Goal: Task Accomplishment & Management: Manage account settings

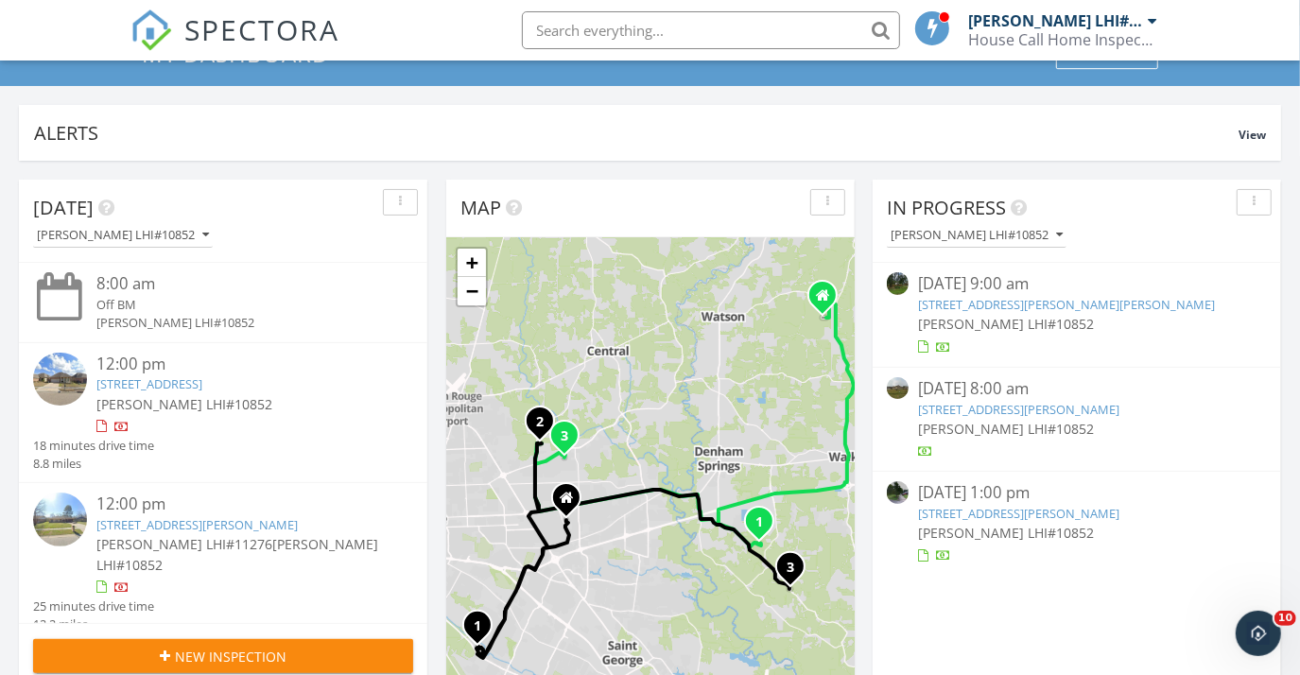
click at [619, 22] on input "text" at bounding box center [711, 30] width 378 height 38
paste input "10664 Florida Blvd."
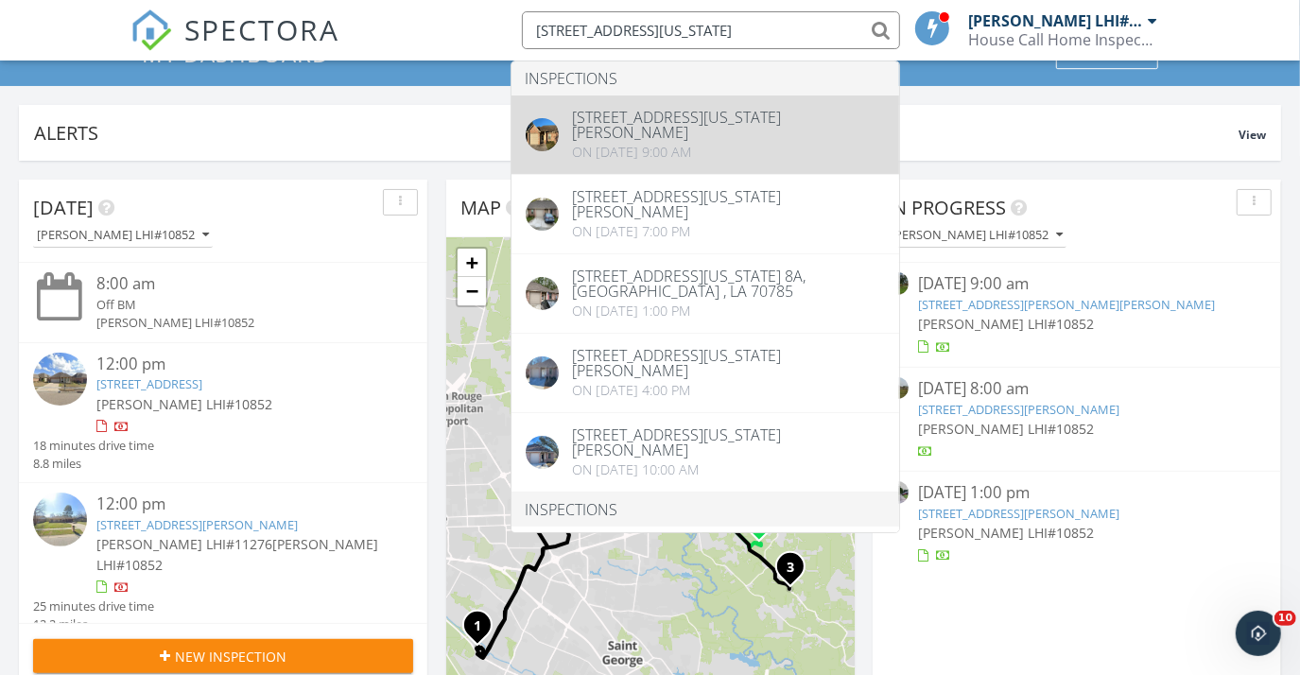
type input "10664 Florida Blvd"
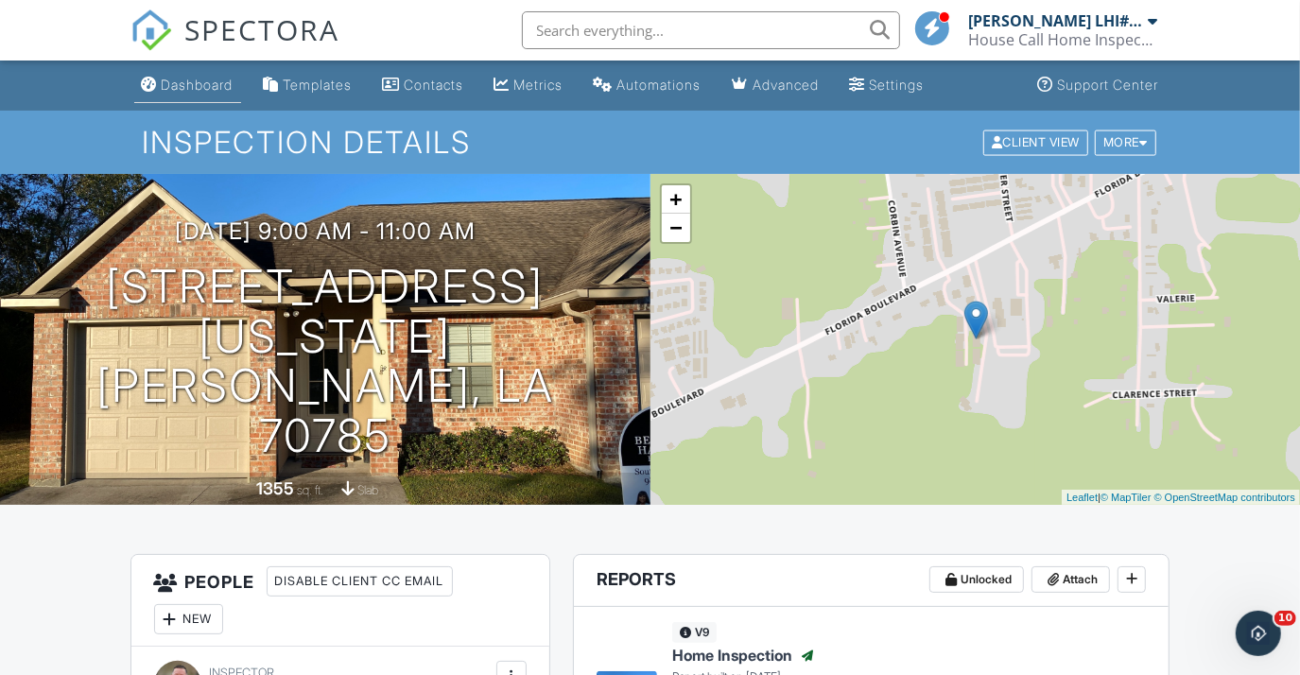
click at [221, 88] on div "Dashboard" at bounding box center [198, 85] width 72 height 16
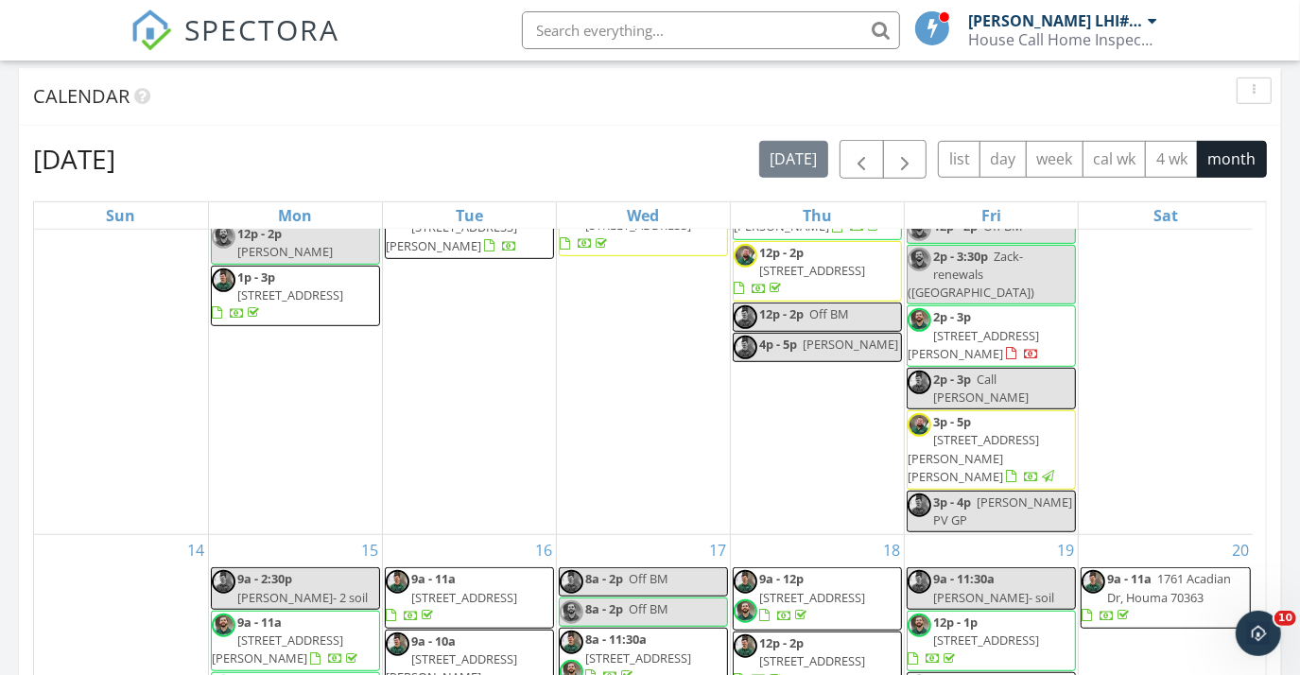
scroll to position [429, 0]
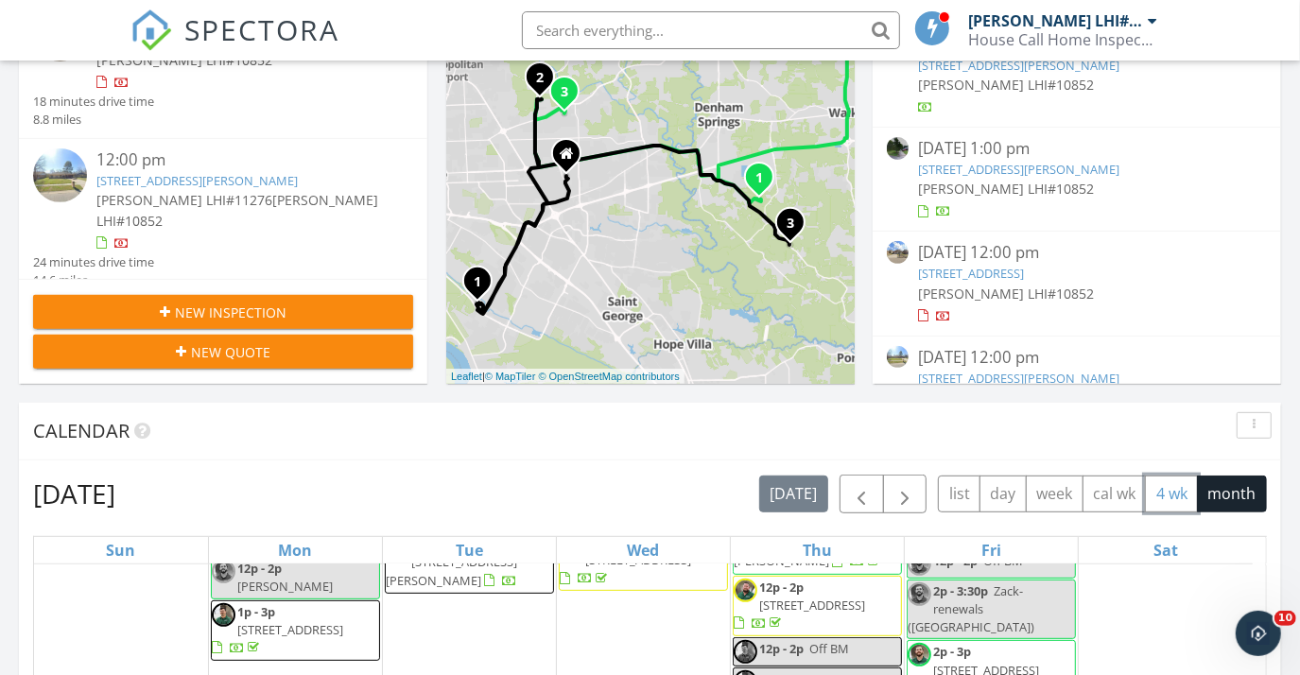
click at [1174, 505] on button "4 wk" at bounding box center [1171, 494] width 53 height 37
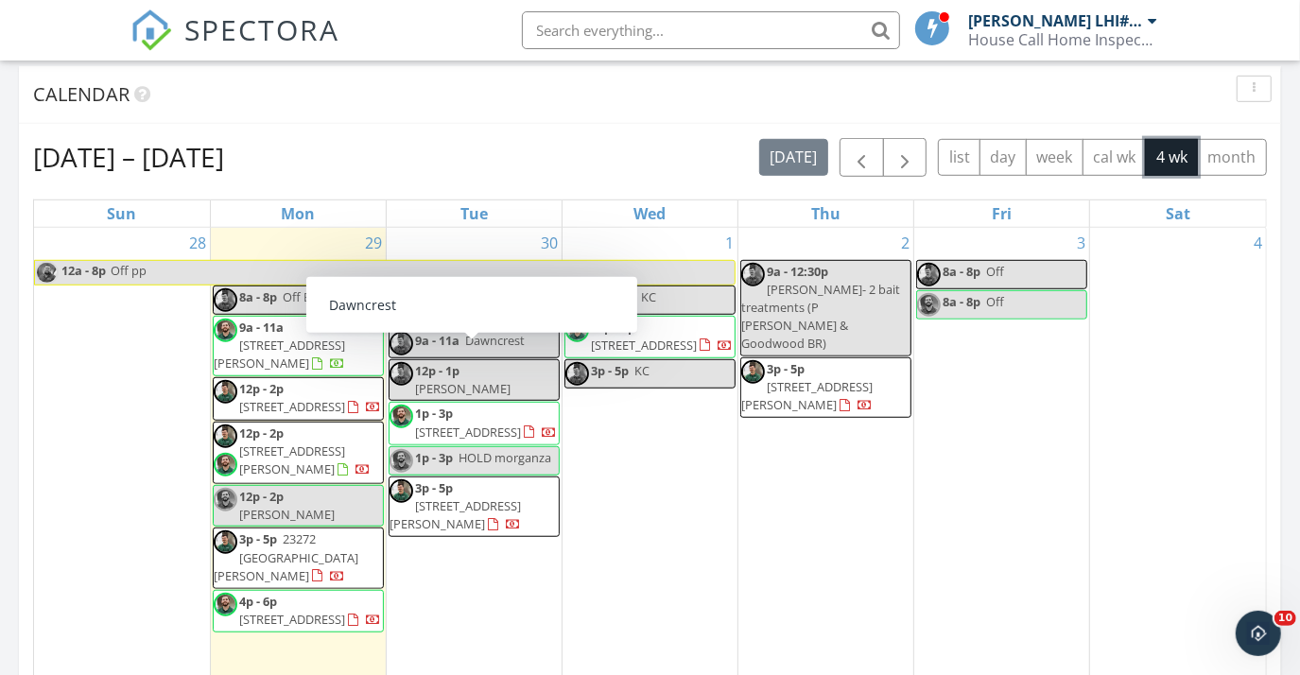
scroll to position [860, 0]
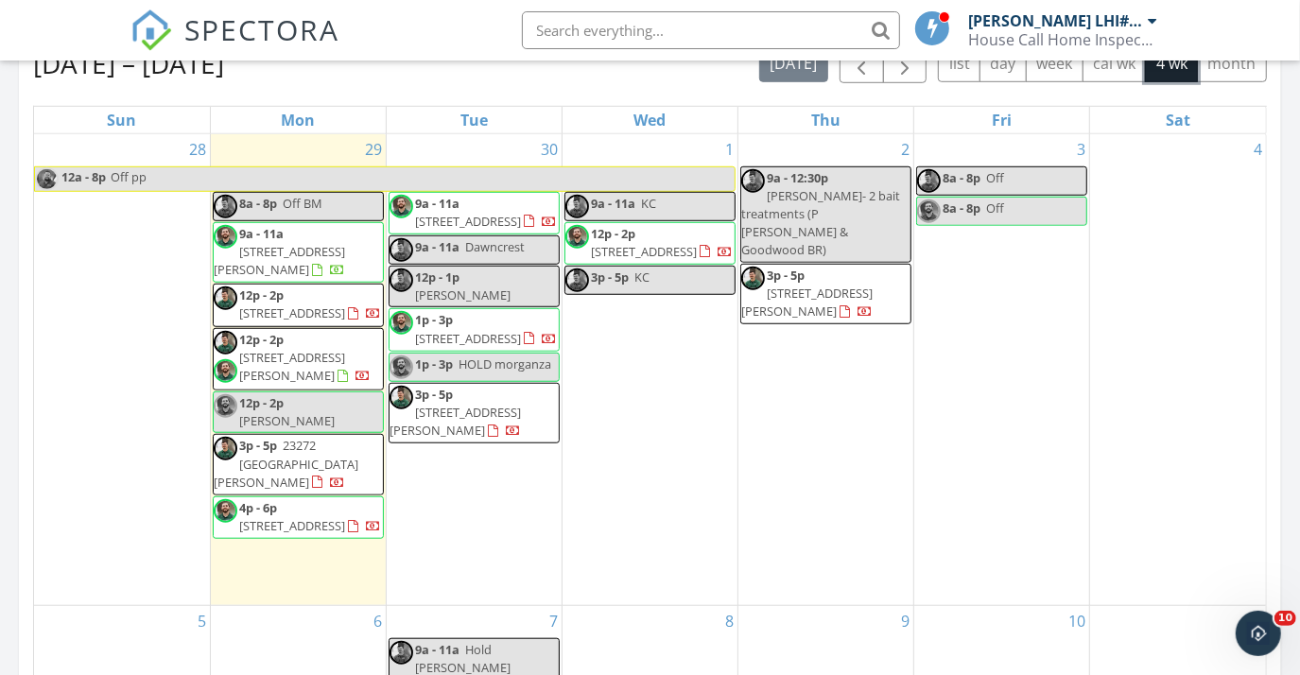
click at [288, 532] on span "[STREET_ADDRESS]" at bounding box center [292, 525] width 106 height 17
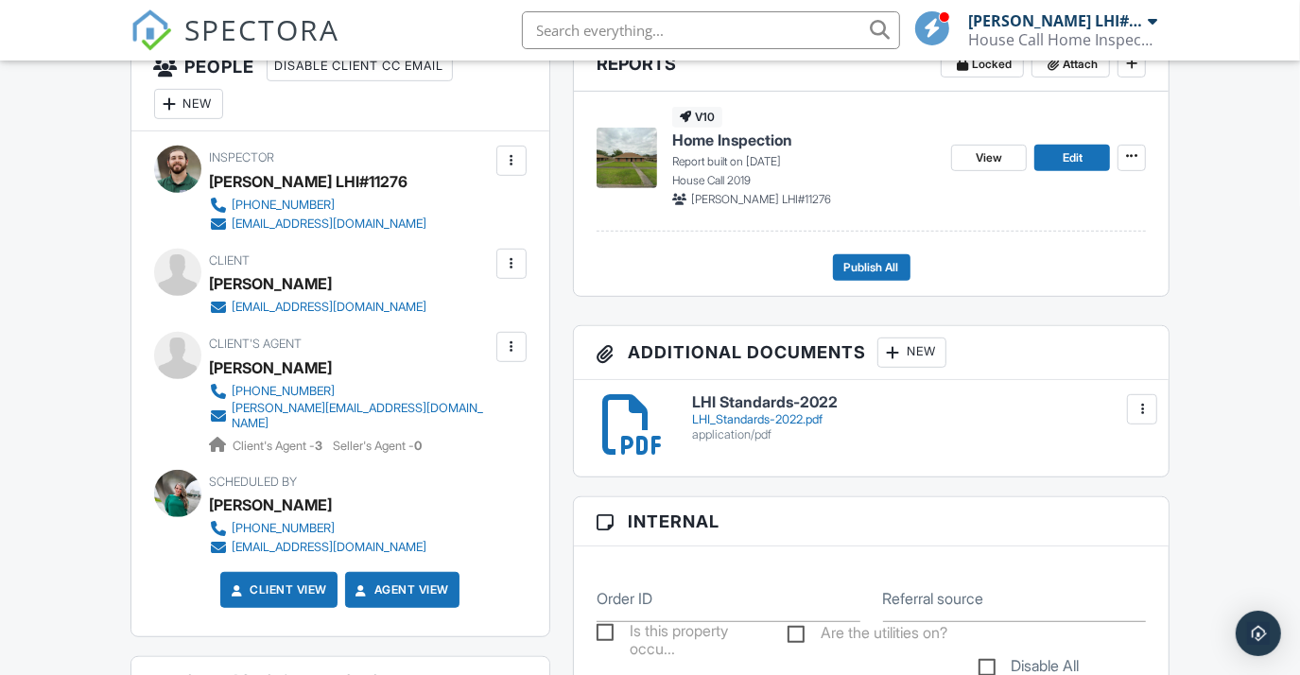
click at [509, 266] on div at bounding box center [511, 263] width 19 height 19
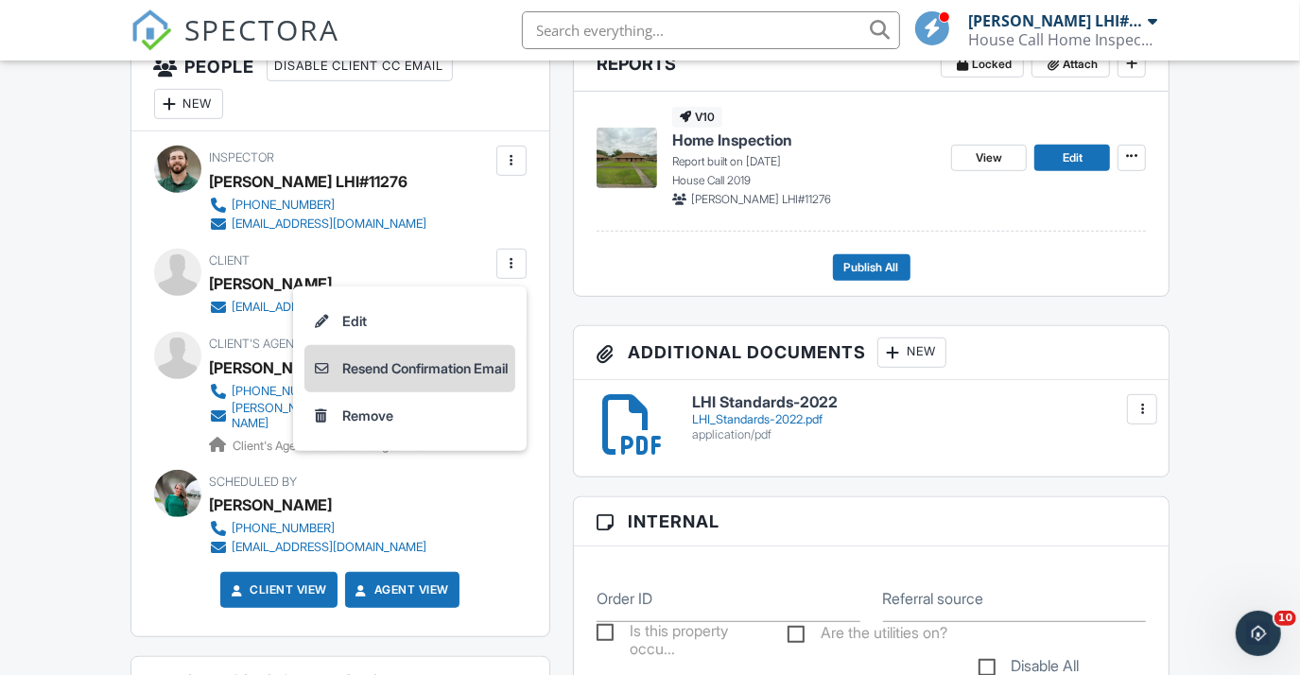
click at [461, 359] on li "Resend Confirmation Email" at bounding box center [409, 368] width 211 height 47
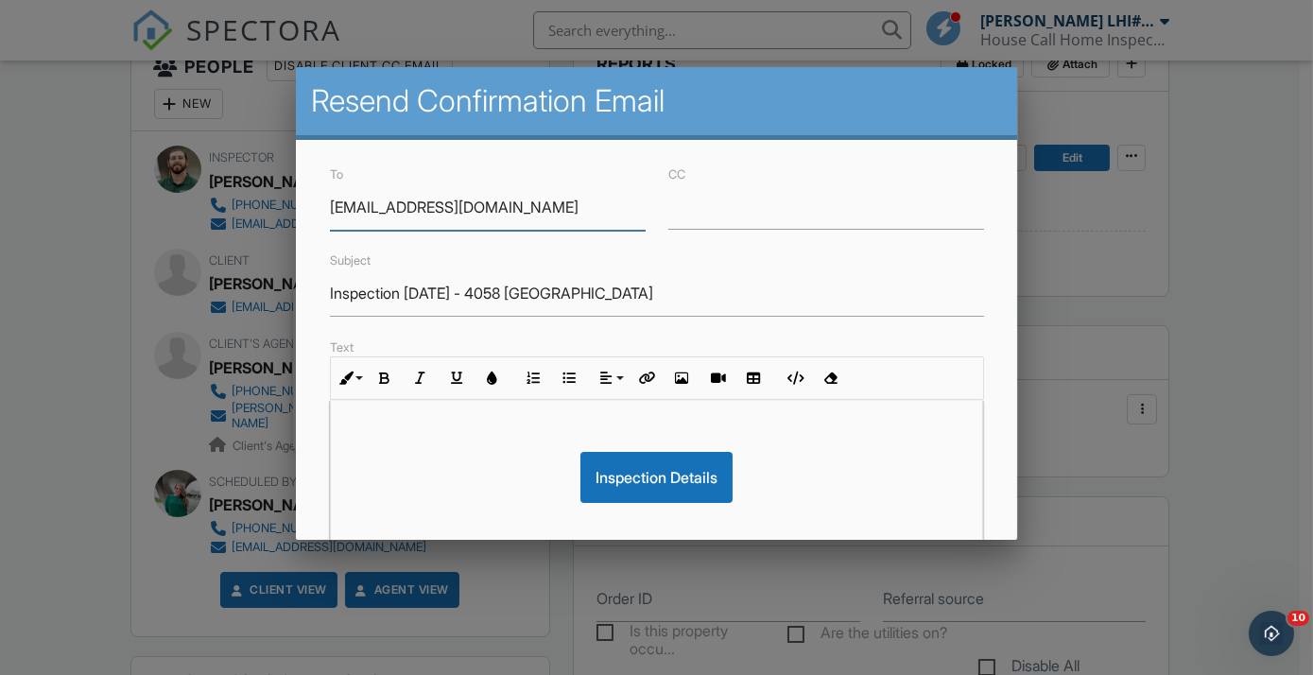
scroll to position [455, 0]
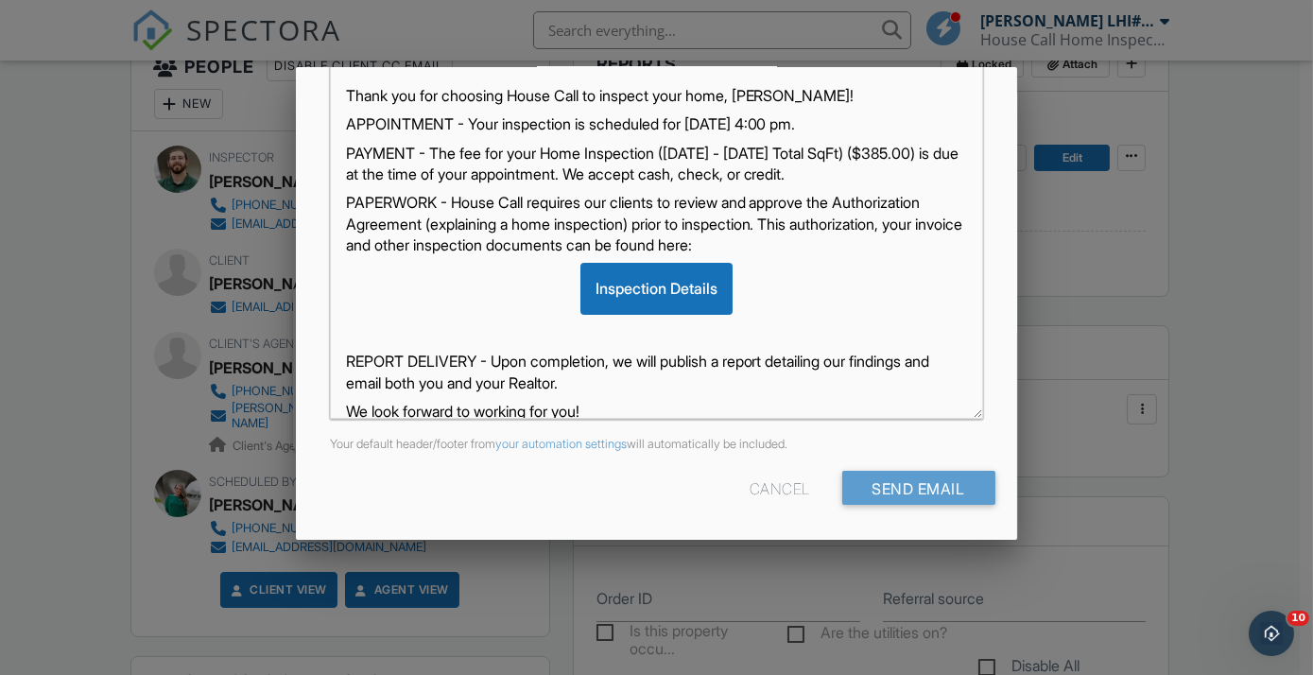
click at [897, 512] on div "Cancel Send Email" at bounding box center [657, 496] width 677 height 48
click at [895, 497] on input "Send Email" at bounding box center [918, 489] width 153 height 34
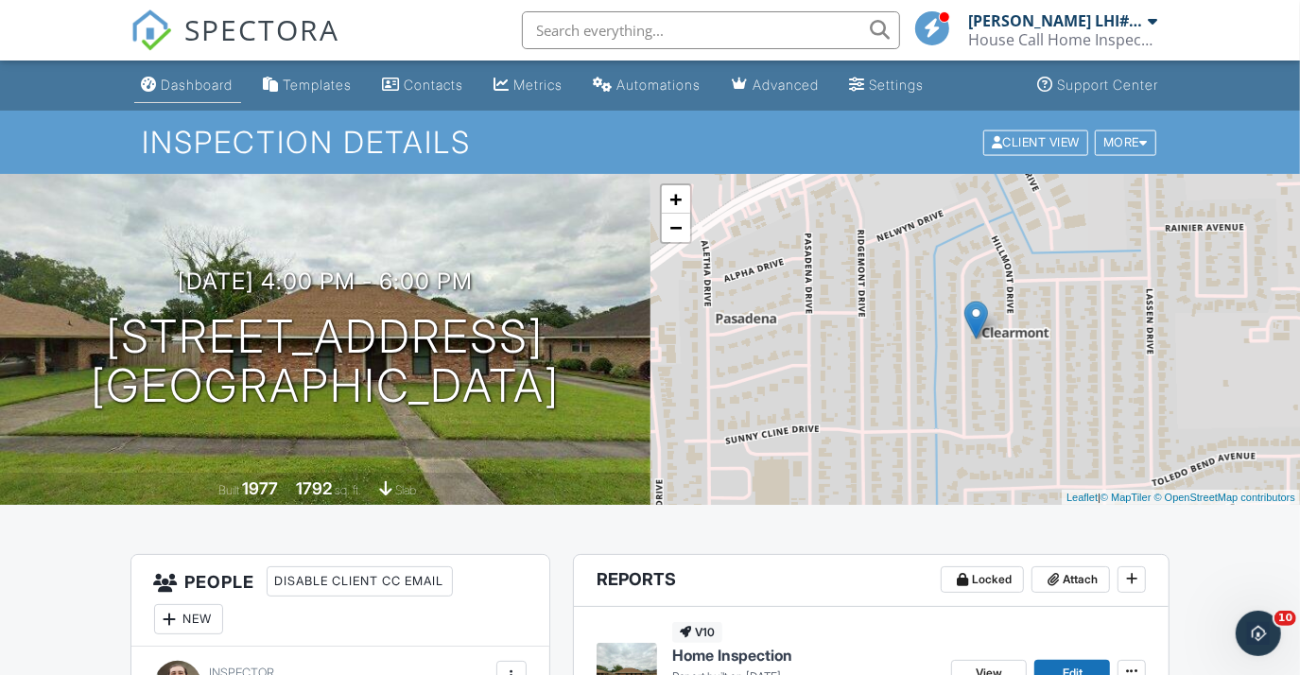
click at [213, 79] on div "Dashboard" at bounding box center [198, 85] width 72 height 16
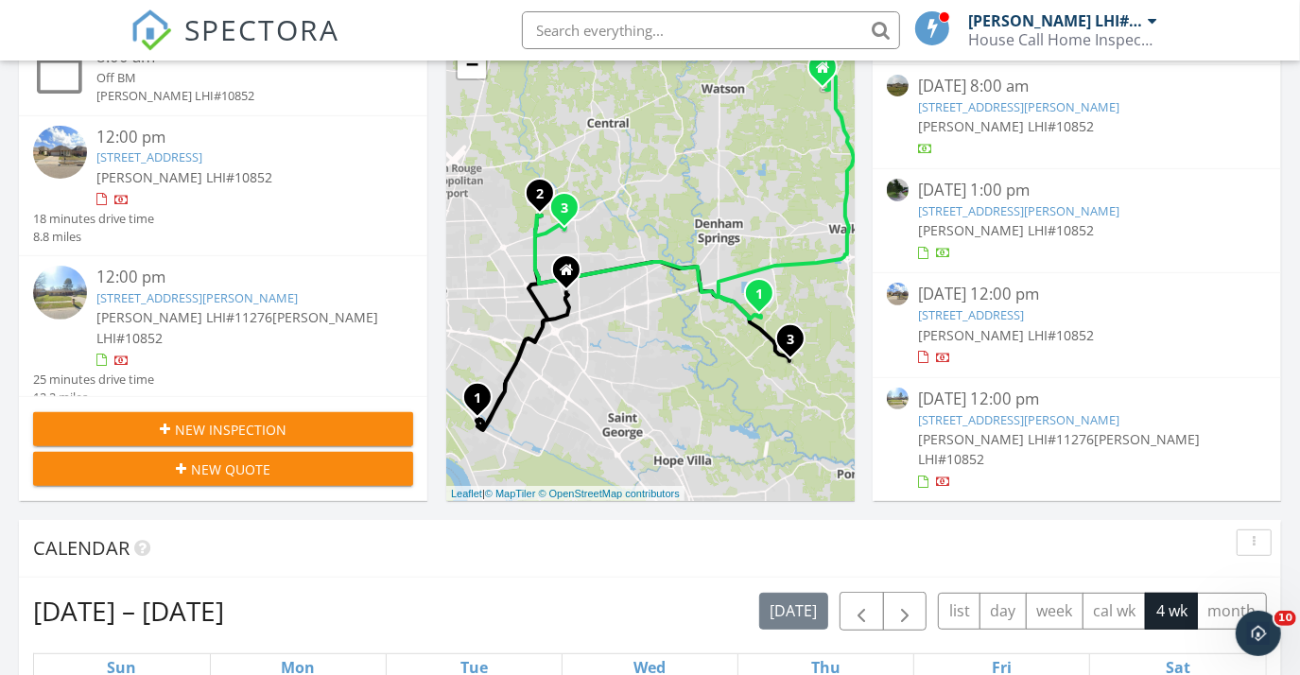
scroll to position [774, 0]
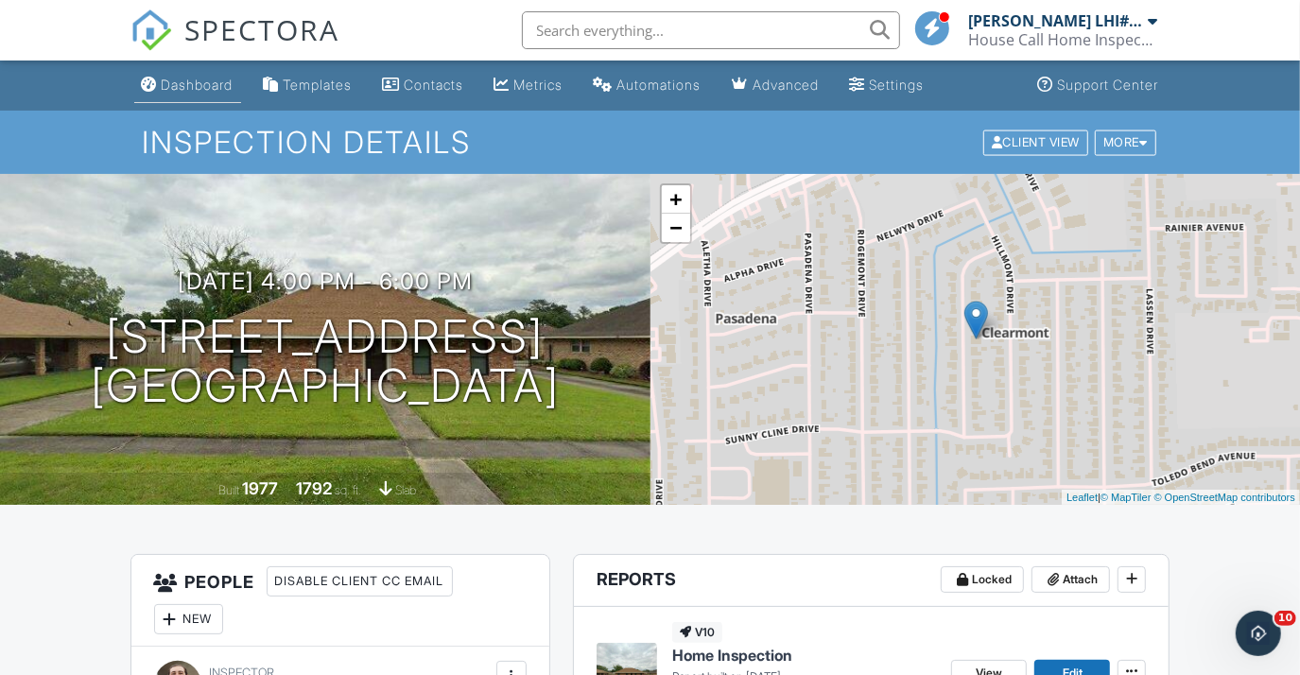
click at [168, 85] on div "Dashboard" at bounding box center [198, 85] width 72 height 16
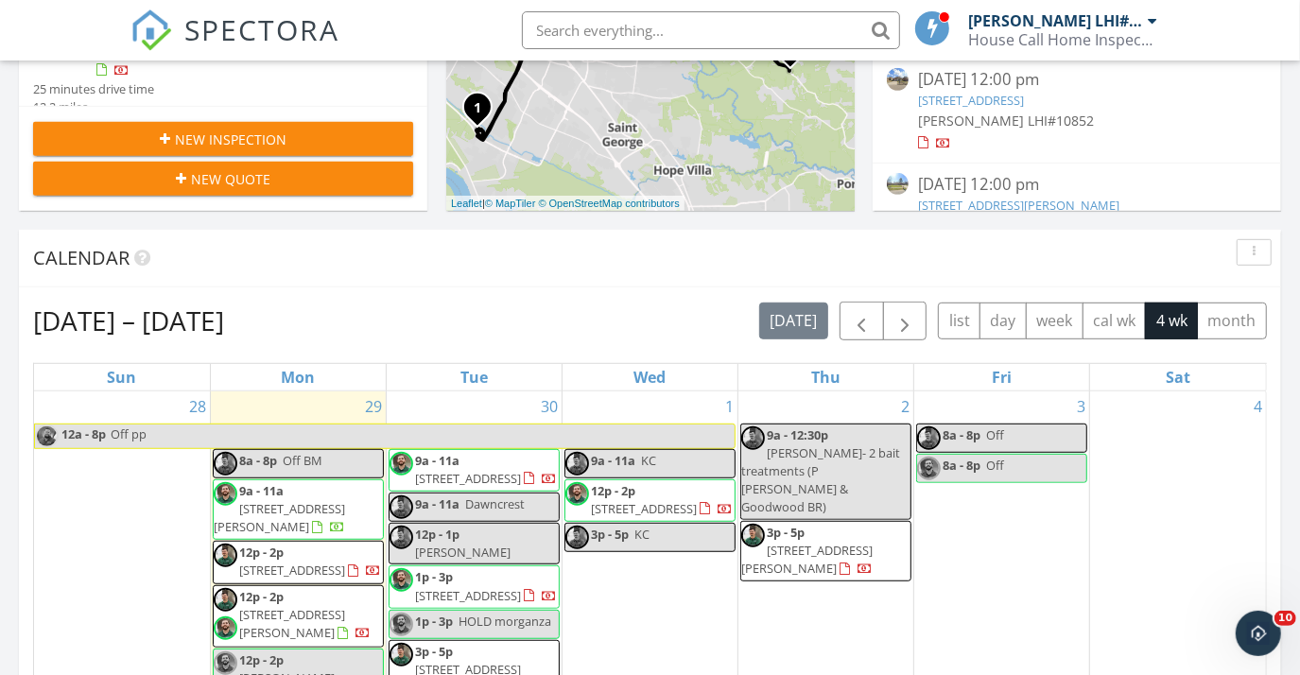
scroll to position [774, 0]
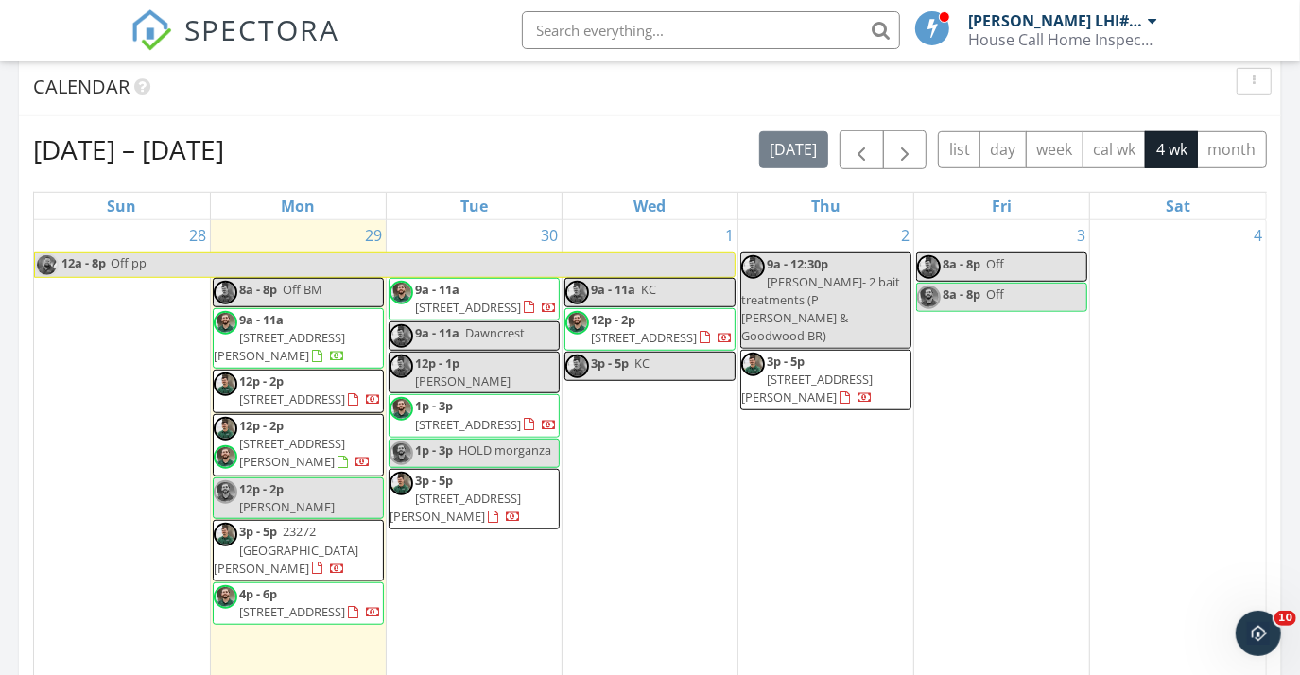
click at [857, 493] on div "2 9a - 12:30p [PERSON_NAME]- 2 bait treatments (P [PERSON_NAME] & Goodwood BR) …" at bounding box center [826, 455] width 175 height 471
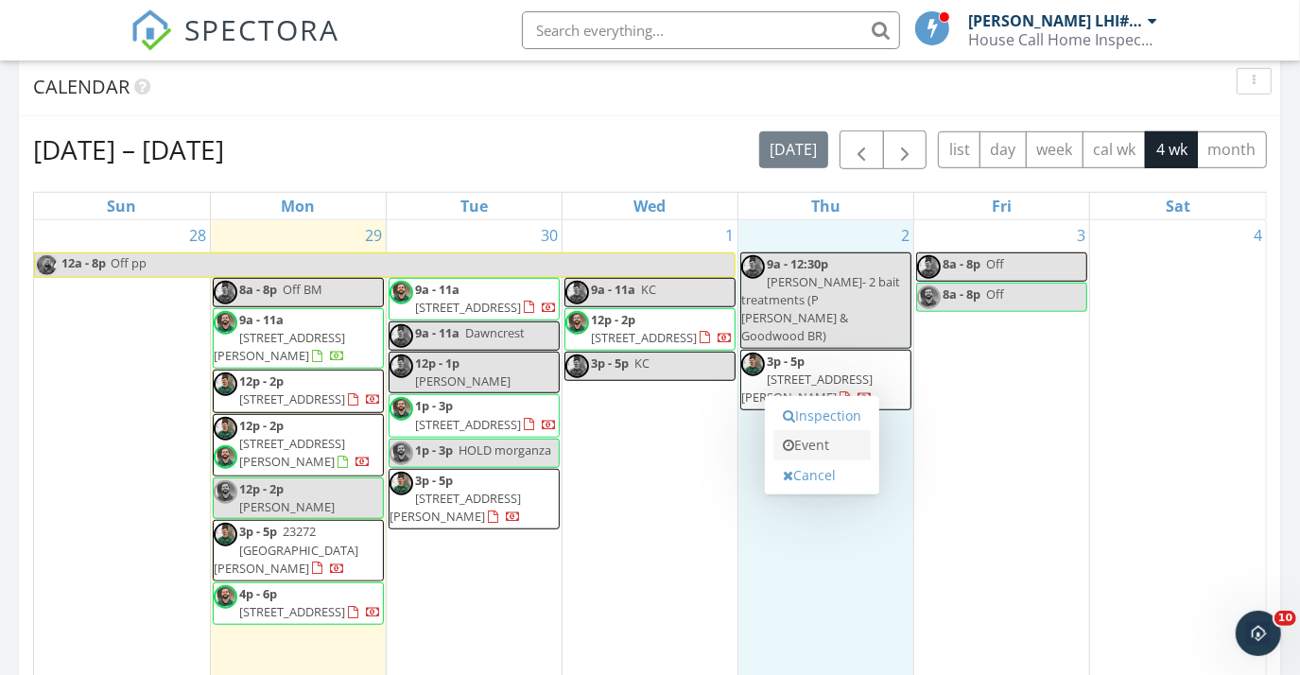
click at [840, 446] on link "Event" at bounding box center [822, 445] width 97 height 30
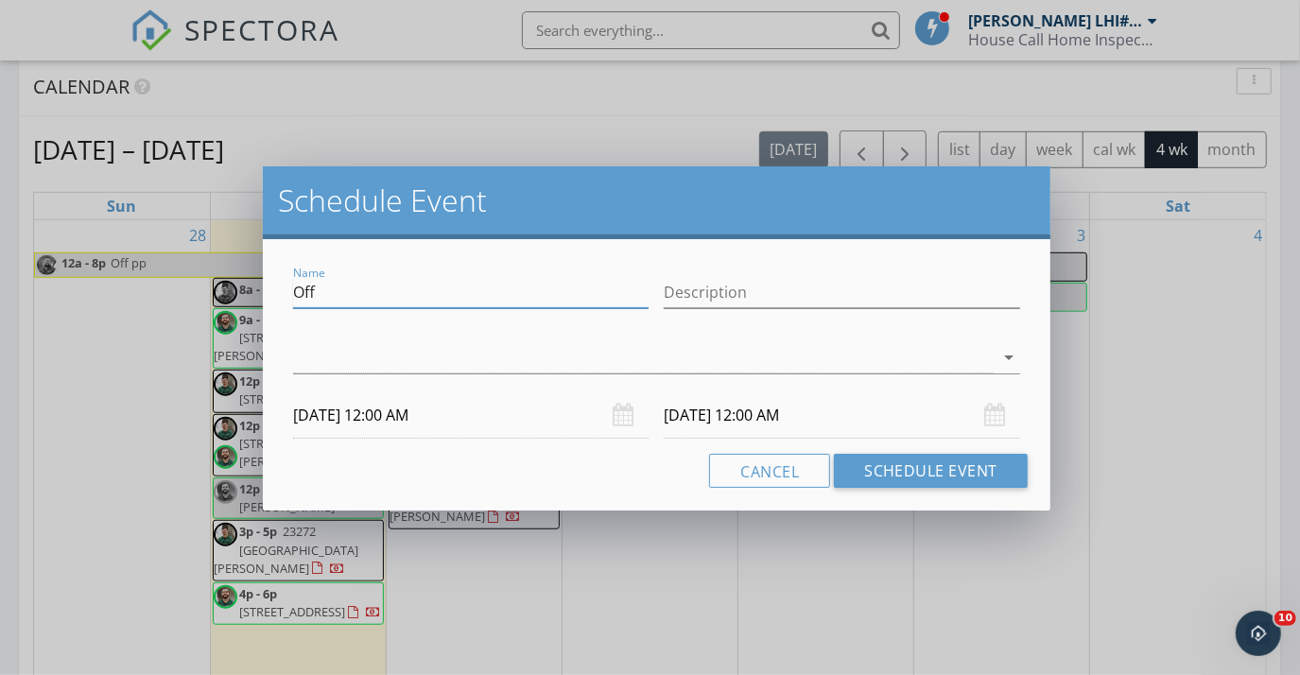
click at [462, 291] on input "Off" at bounding box center [471, 292] width 357 height 31
click at [462, 290] on input "Off" at bounding box center [471, 292] width 357 height 31
type input "Darren"
click at [441, 357] on div at bounding box center [643, 357] width 701 height 31
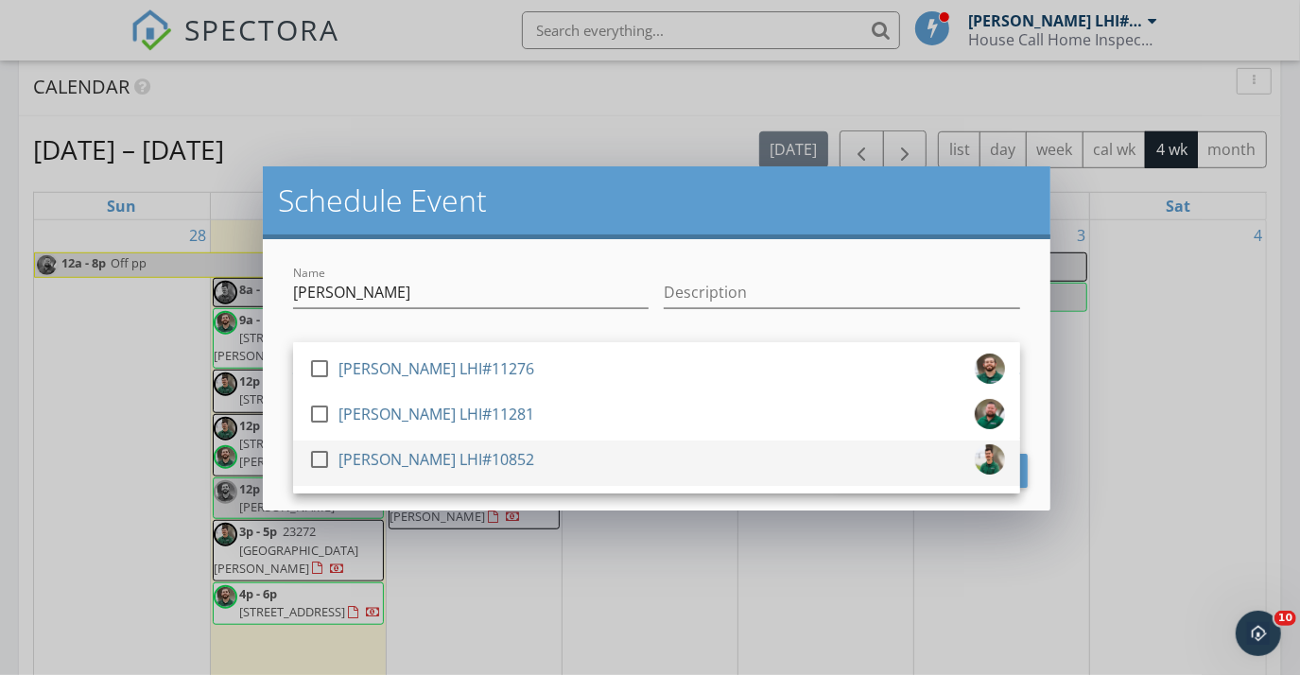
click at [433, 450] on div "[PERSON_NAME] LHI#10852" at bounding box center [437, 459] width 196 height 30
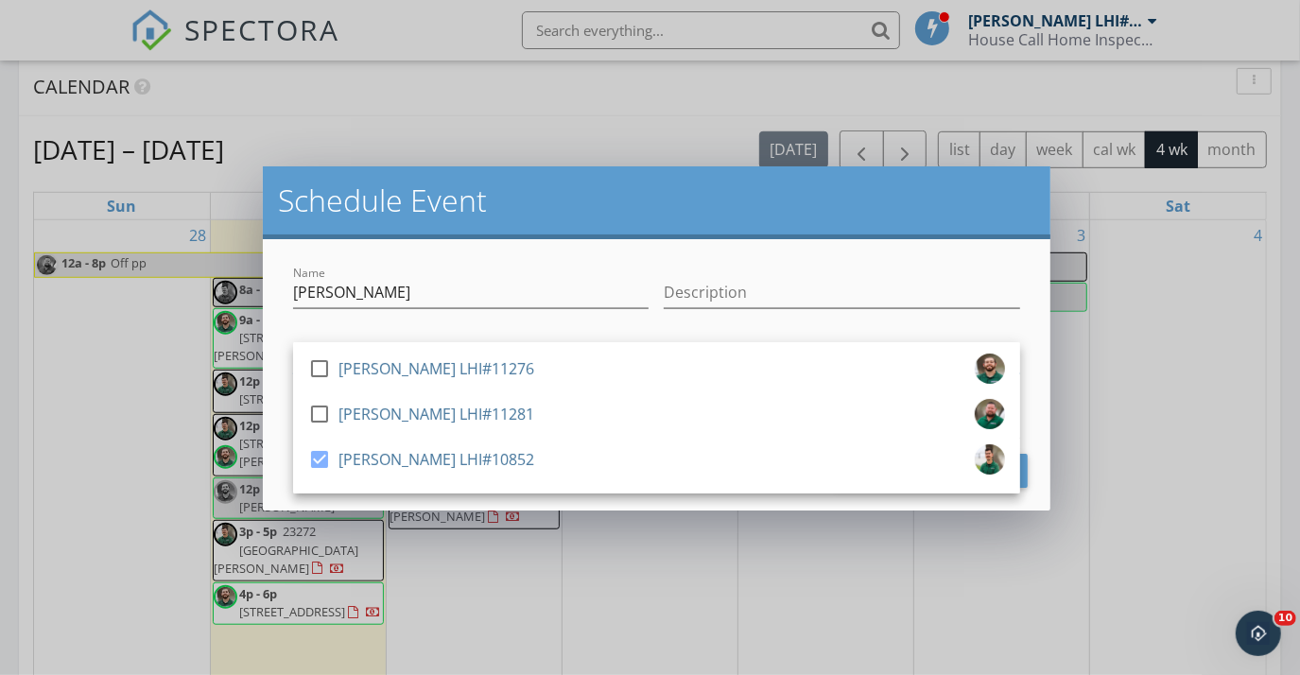
click at [522, 339] on div "check_box_outline_blank Zack Hollier LHI#11276 check_box_outline_blank Patrick …" at bounding box center [656, 361] width 727 height 61
click at [530, 329] on div "check_box_outline_blank Zack Hollier LHI#11276 check_box_outline_blank Patrick …" at bounding box center [657, 359] width 742 height 65
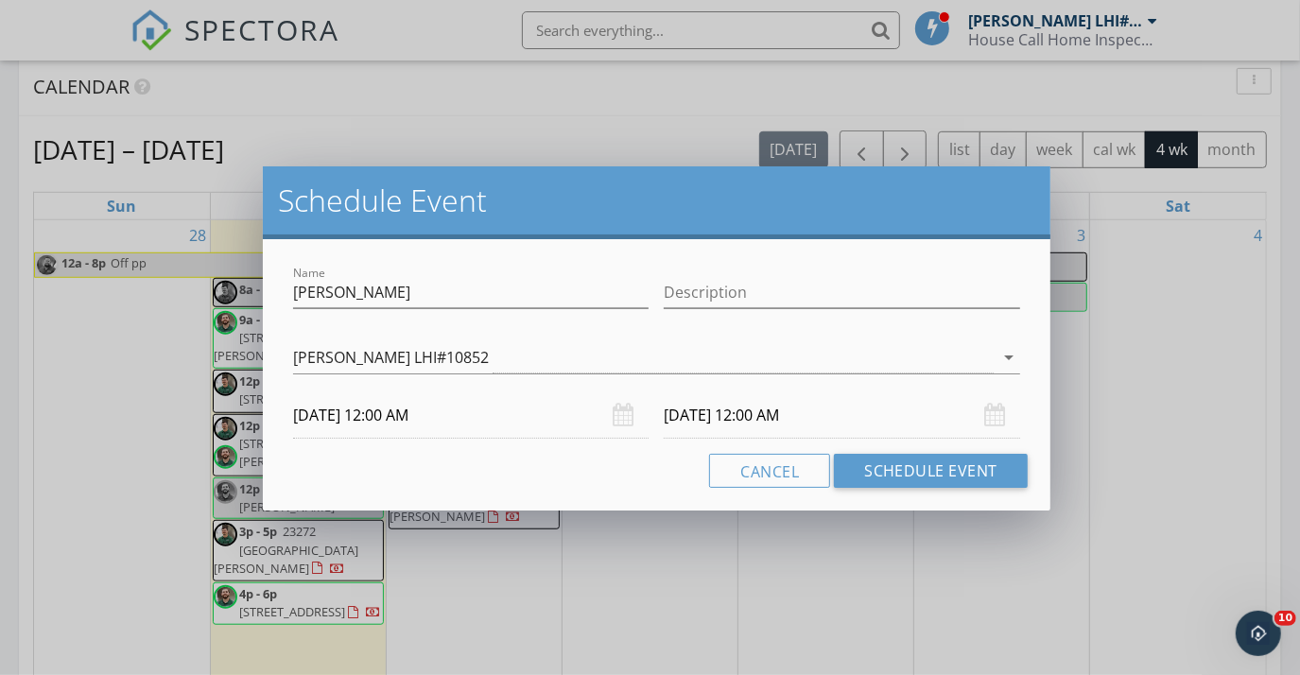
click at [555, 419] on input "10/02/2025 12:00 AM" at bounding box center [471, 415] width 357 height 46
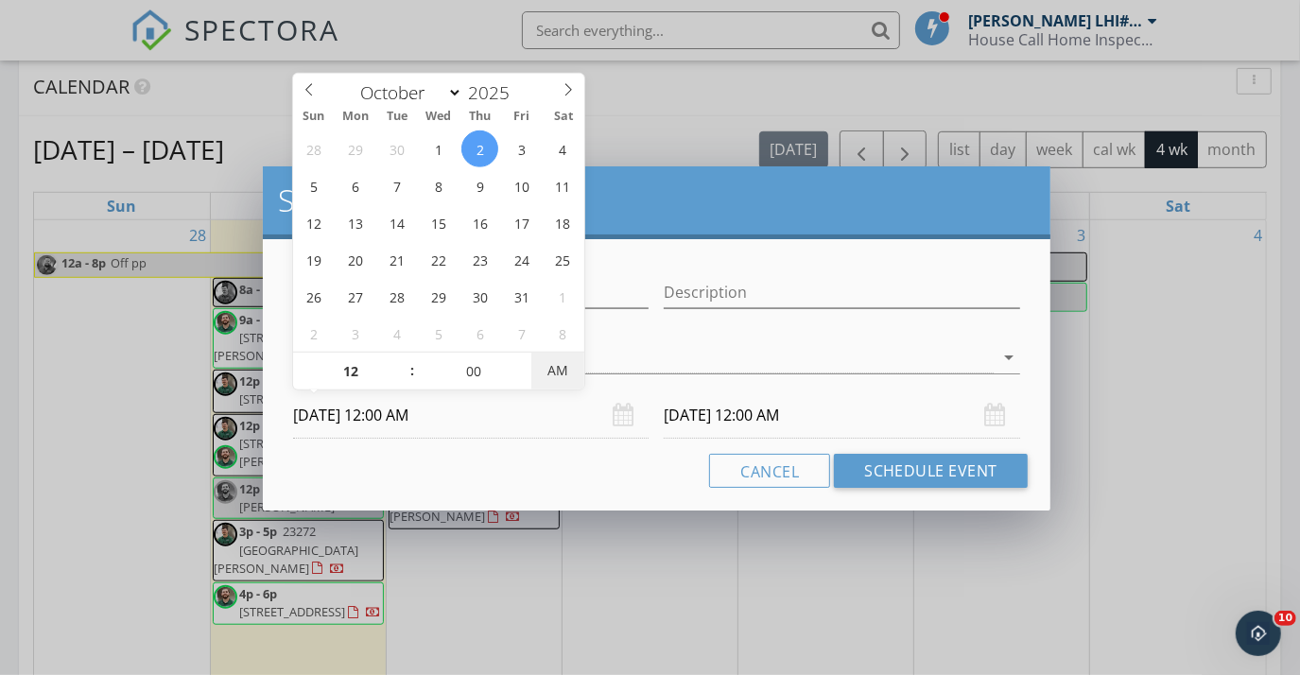
type input "10/02/2025 12:00 PM"
click at [544, 370] on span "AM" at bounding box center [557, 371] width 52 height 38
click at [659, 410] on div "10/03/2025 12:00 PM" at bounding box center [842, 415] width 372 height 46
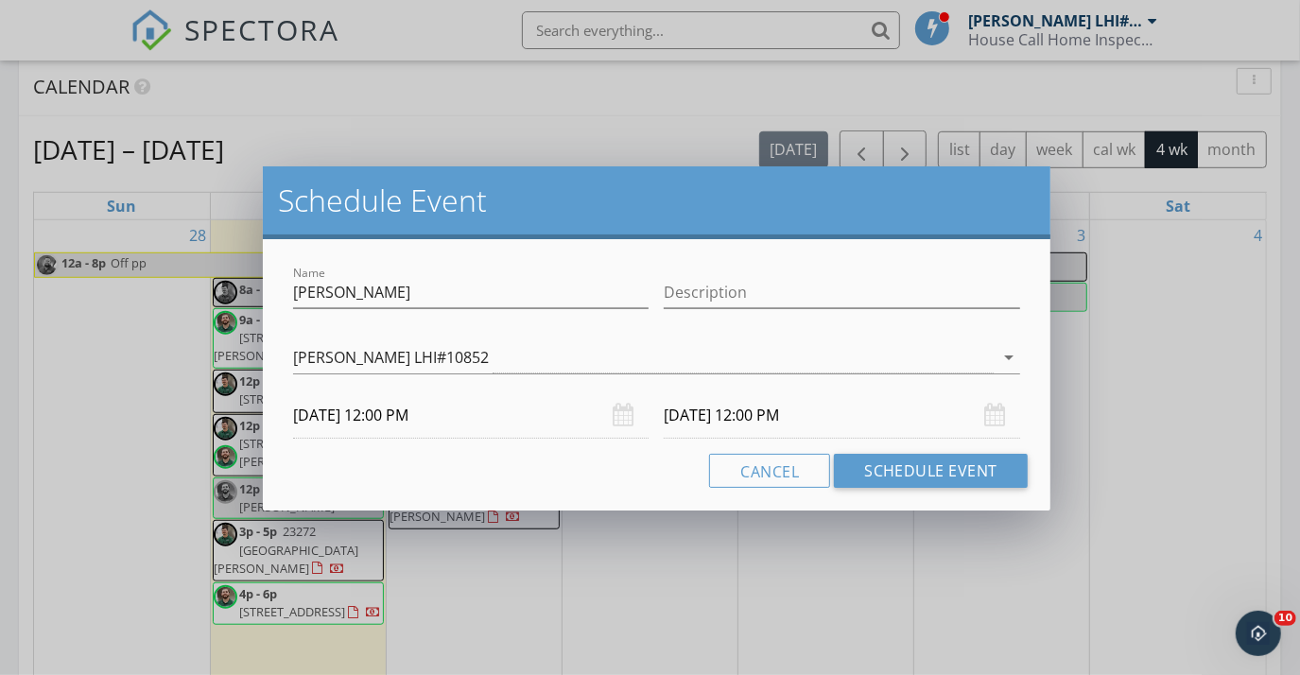
click at [687, 412] on input "10/03/2025 12:00 PM" at bounding box center [842, 415] width 357 height 46
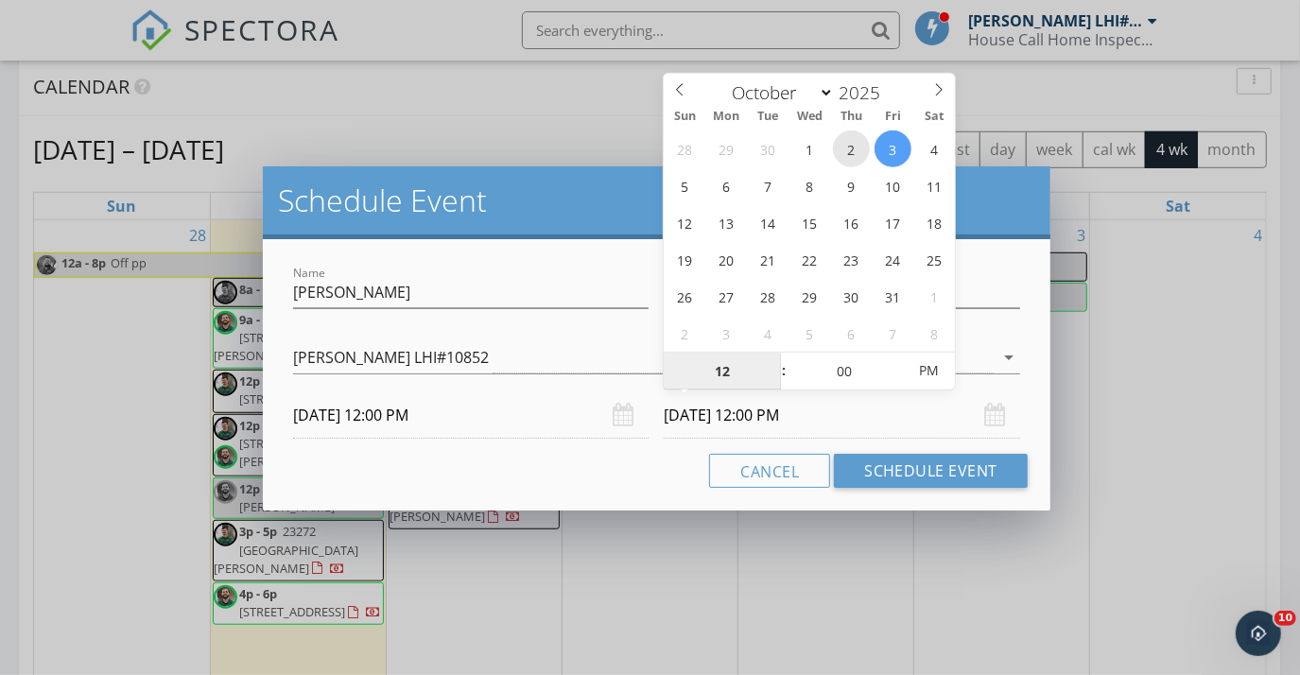
type input "10/02/2025 12:00 PM"
type input "01"
type input "10/02/2025 1:00 PM"
click at [774, 359] on span at bounding box center [774, 362] width 13 height 19
type input "02"
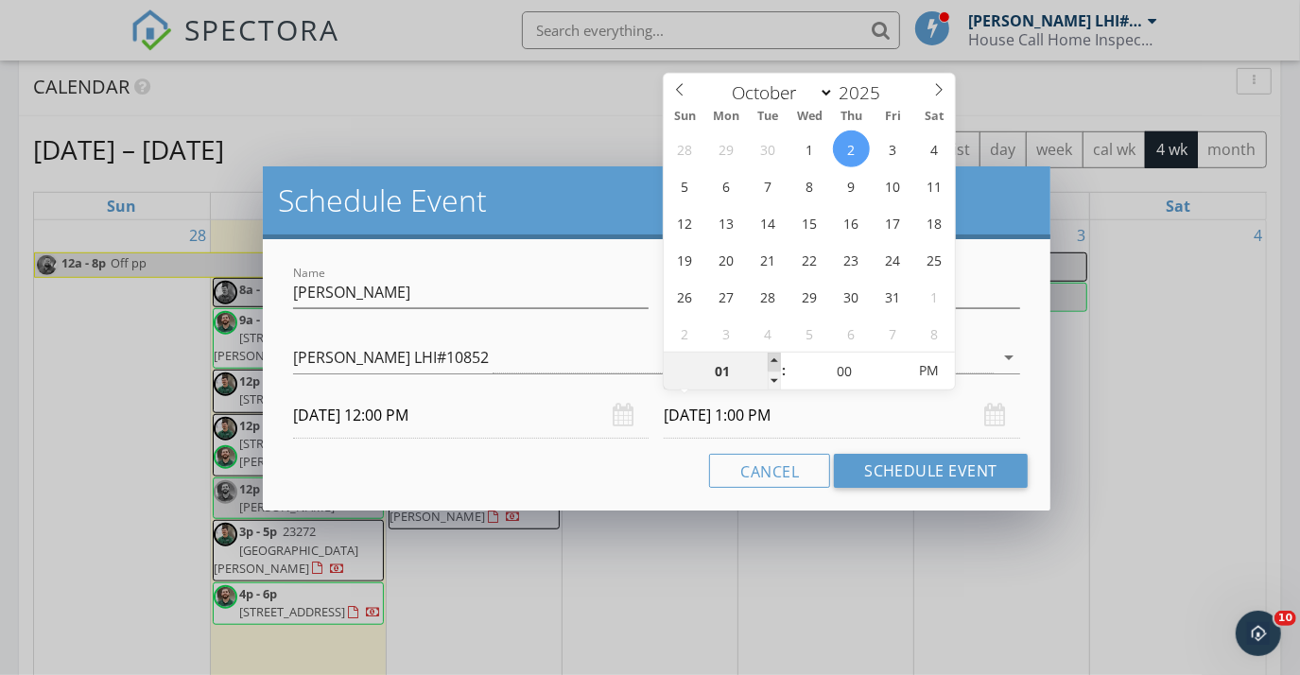
type input "10/02/2025 2:00 PM"
click at [774, 359] on span at bounding box center [774, 362] width 13 height 19
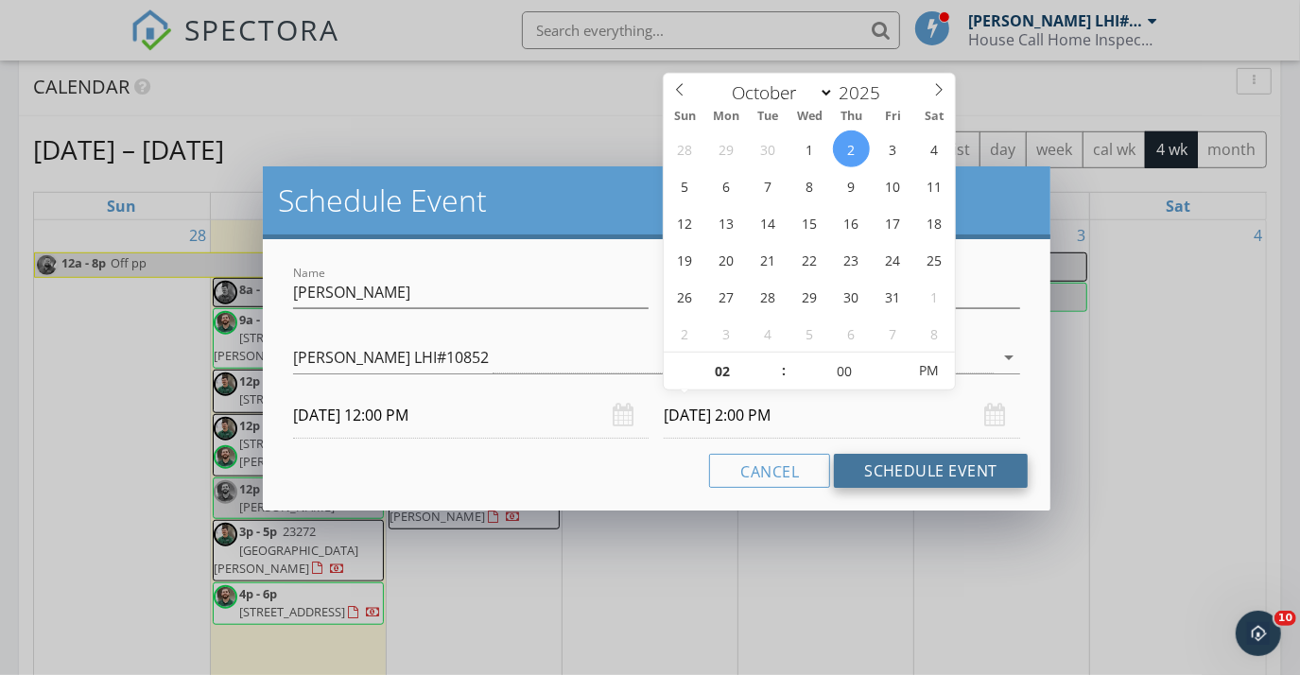
click at [914, 462] on button "Schedule Event" at bounding box center [931, 471] width 194 height 34
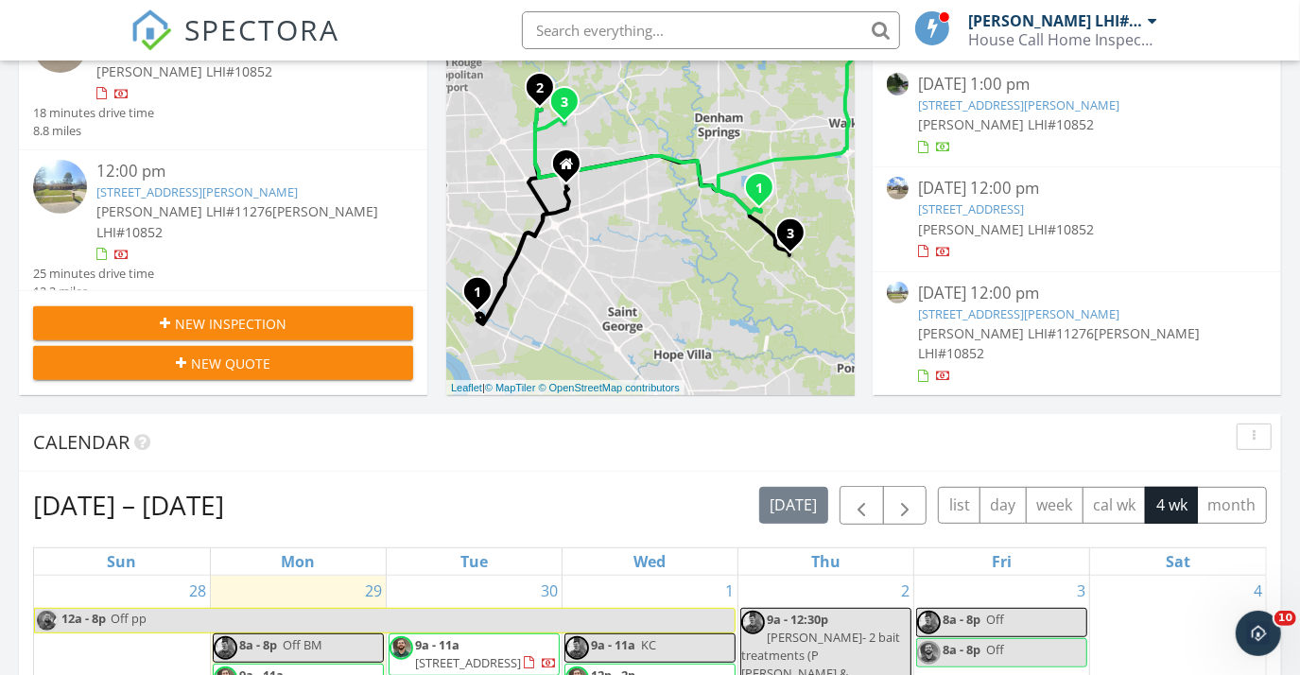
scroll to position [0, 0]
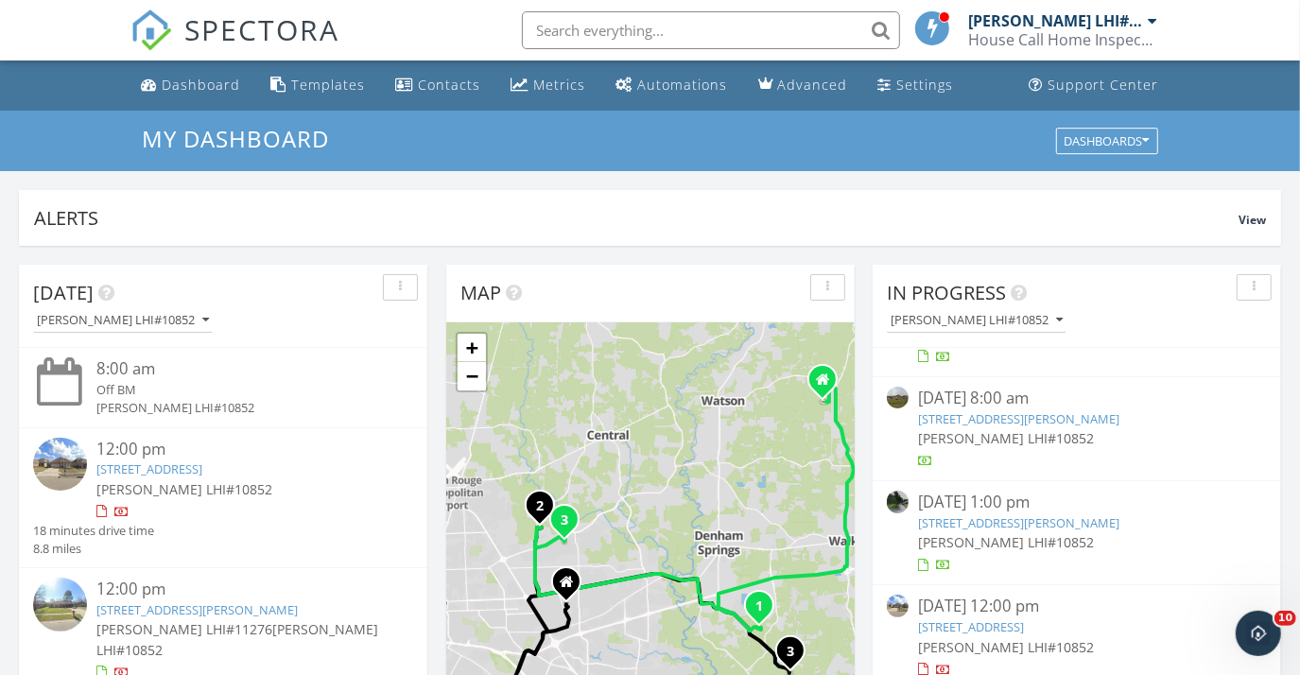
click at [1073, 22] on div "[PERSON_NAME] LHI#10852" at bounding box center [1056, 20] width 175 height 19
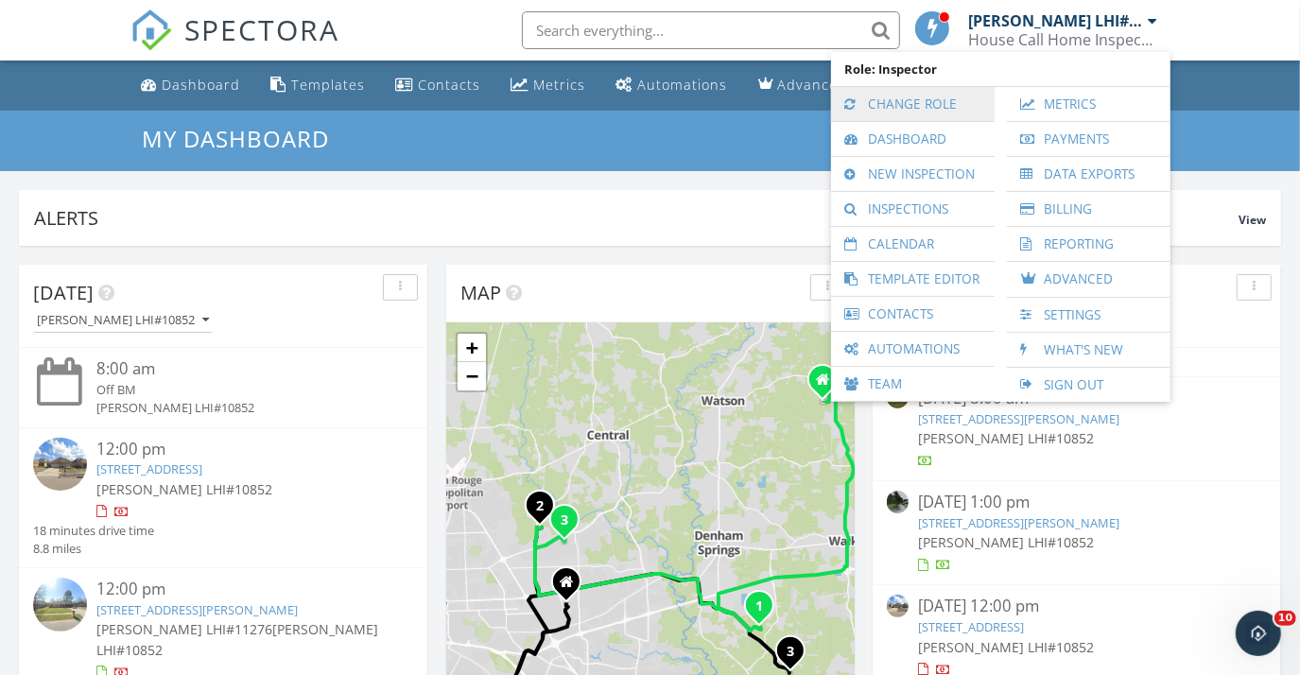
click at [916, 101] on link "Change Role" at bounding box center [913, 104] width 145 height 34
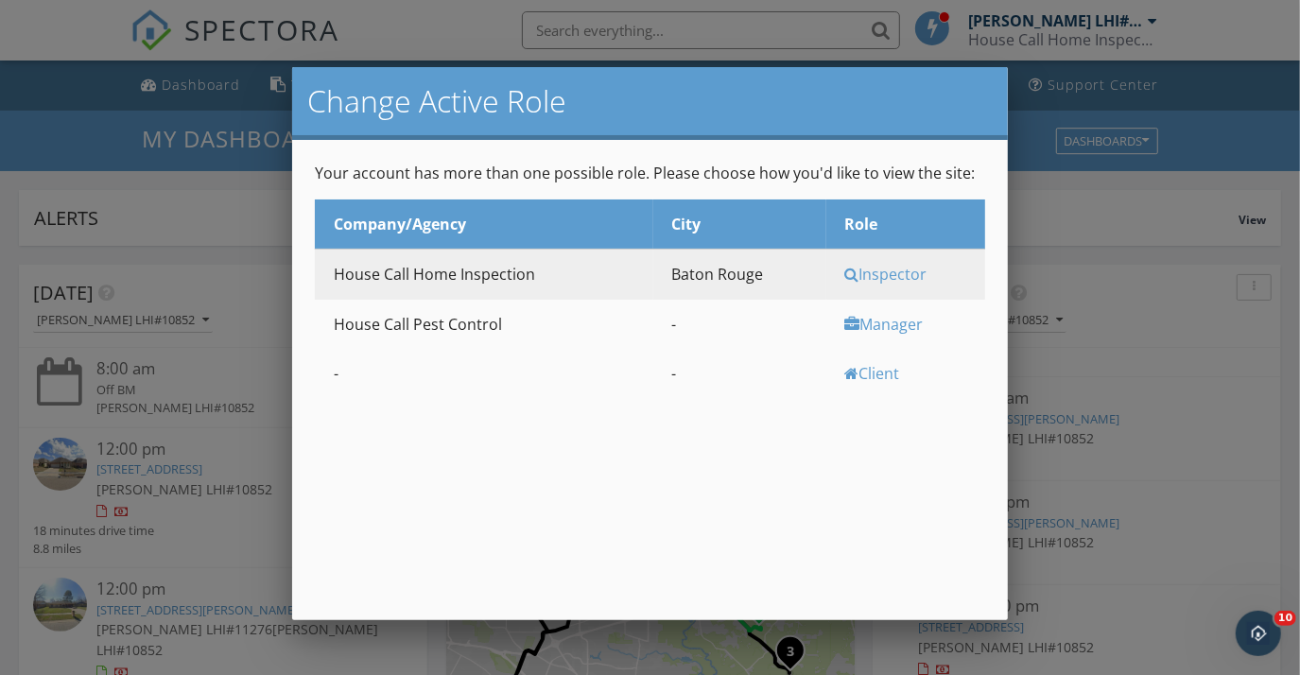
click at [1181, 81] on div at bounding box center [650, 327] width 1300 height 844
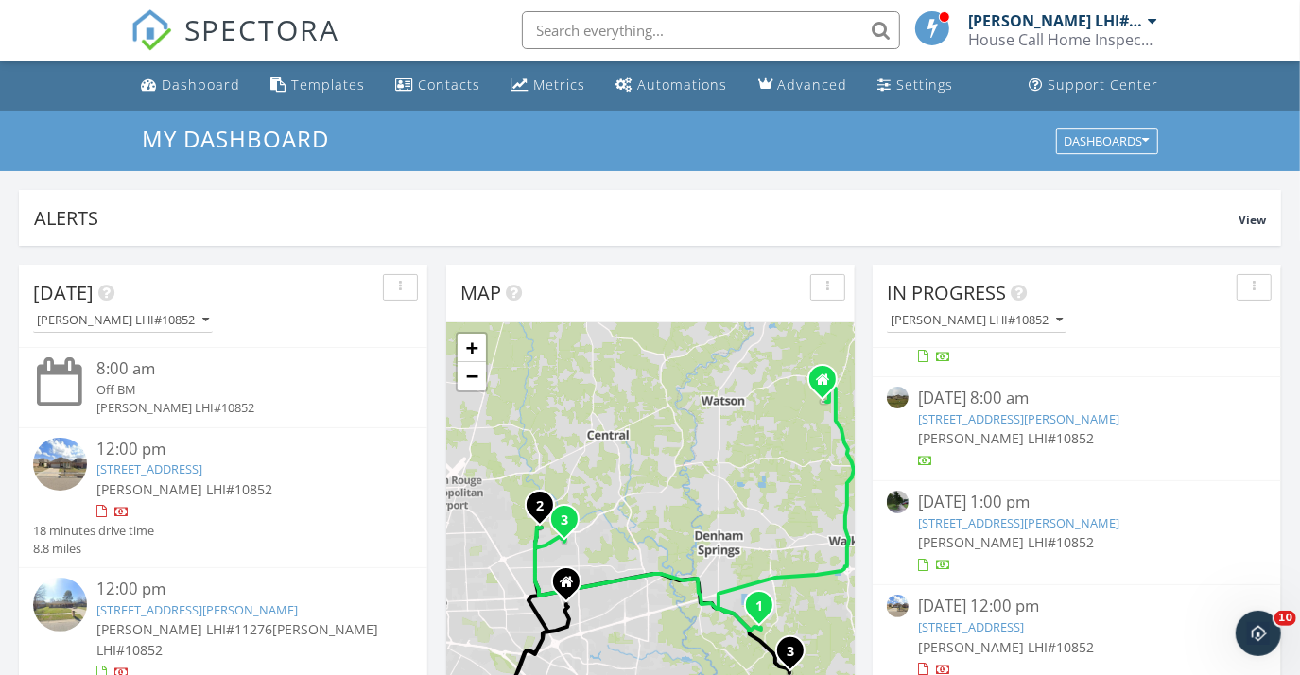
click at [1065, 41] on div "House Call Home Inspection" at bounding box center [1063, 39] width 189 height 19
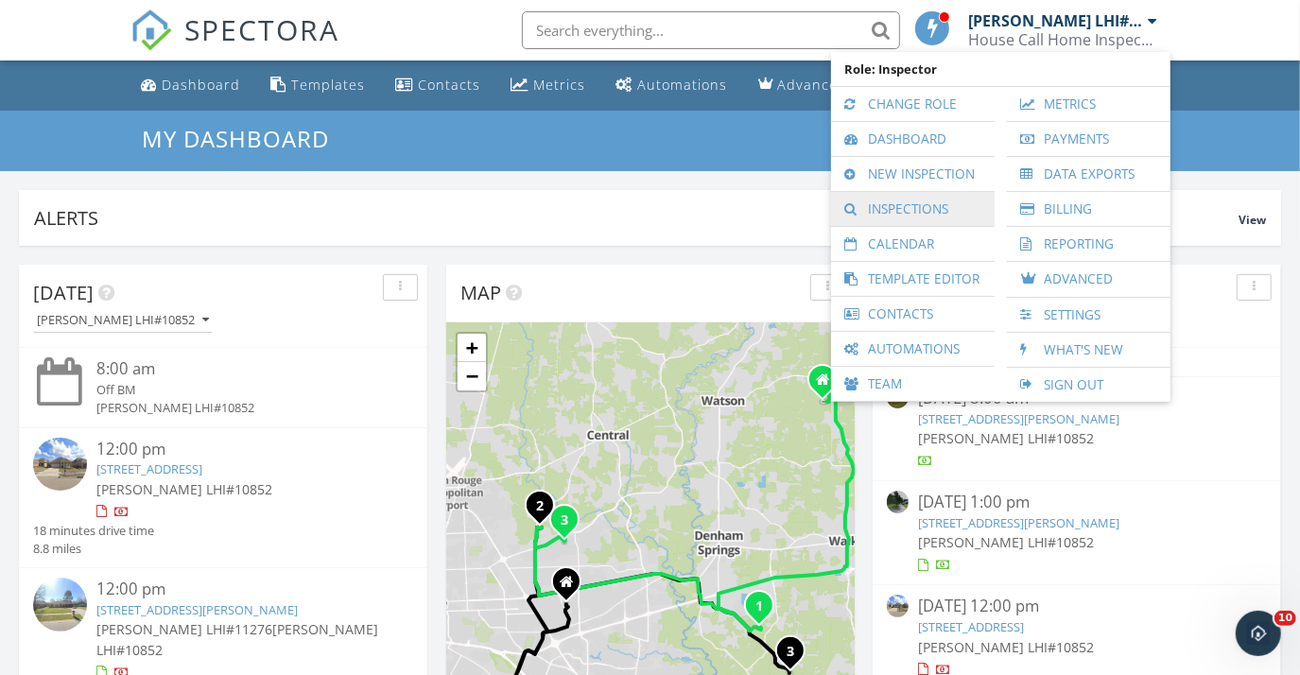
click at [917, 208] on link "Inspections" at bounding box center [913, 209] width 145 height 34
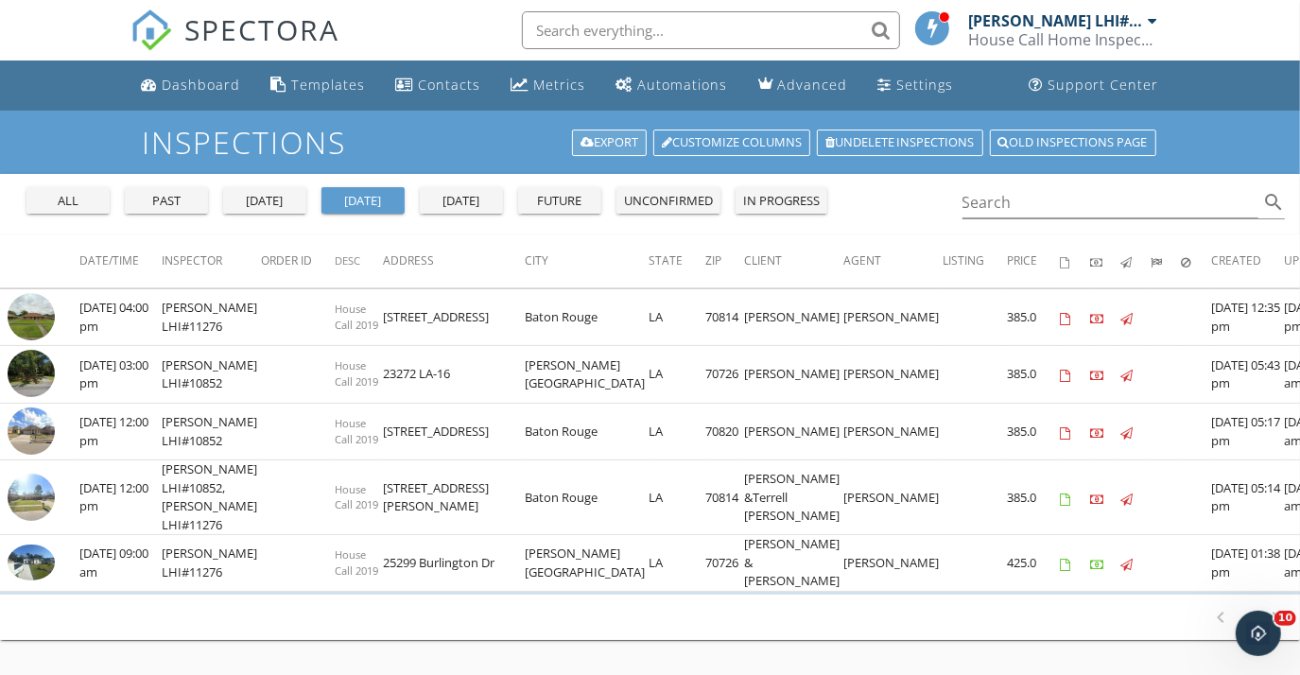
click at [615, 144] on link "Export" at bounding box center [609, 143] width 75 height 26
click at [169, 87] on div "Dashboard" at bounding box center [202, 85] width 78 height 18
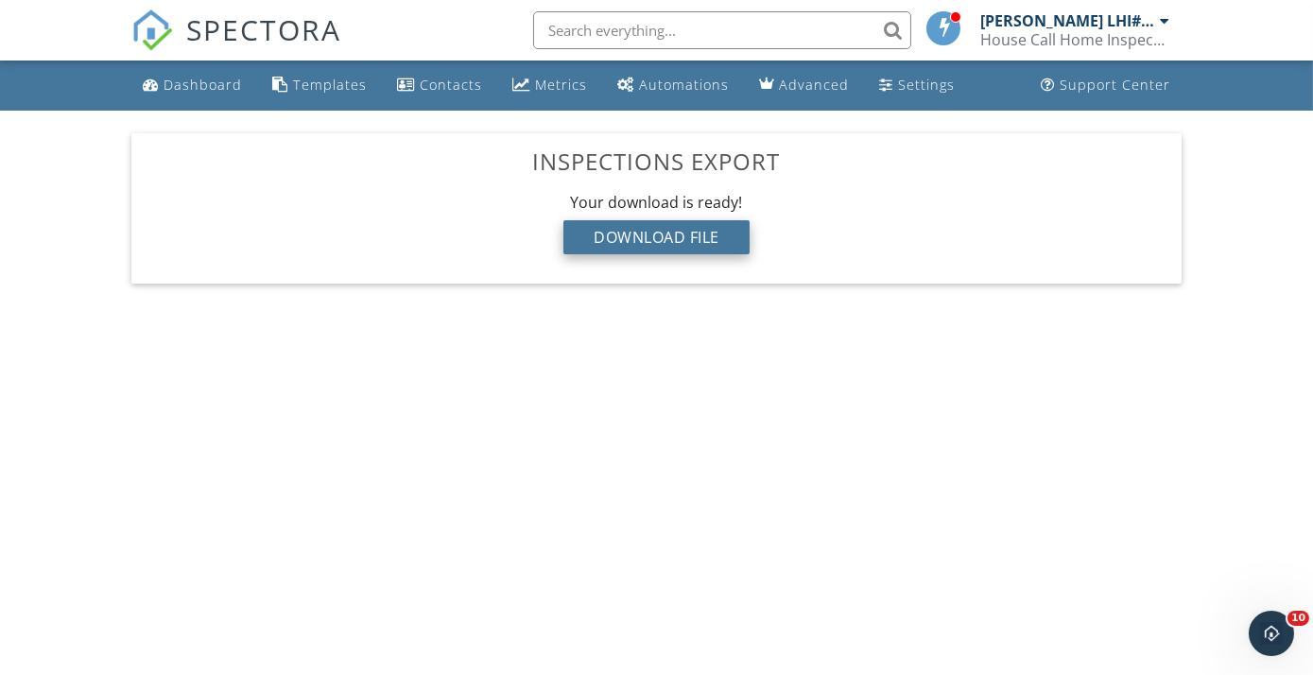
click at [671, 233] on div "Download File" at bounding box center [657, 237] width 186 height 34
click at [1054, 34] on div "House Call Home Inspection" at bounding box center [1075, 39] width 189 height 19
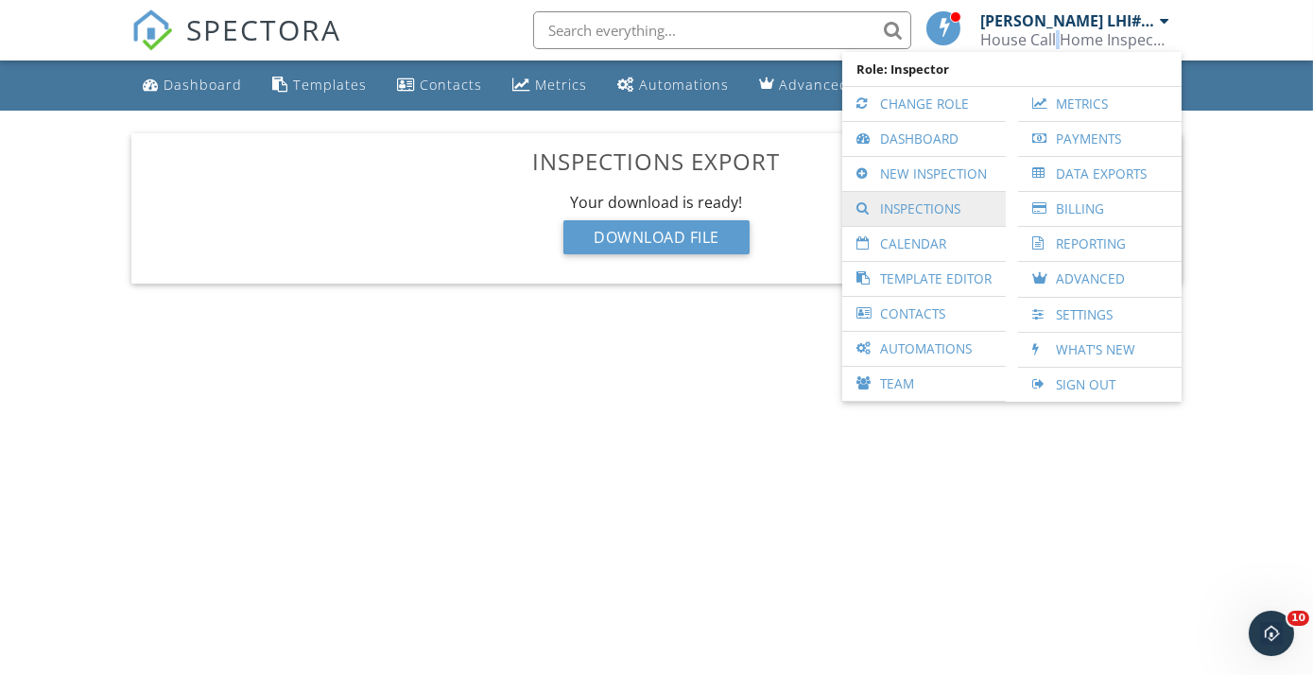
click at [915, 212] on link "Inspections" at bounding box center [924, 209] width 145 height 34
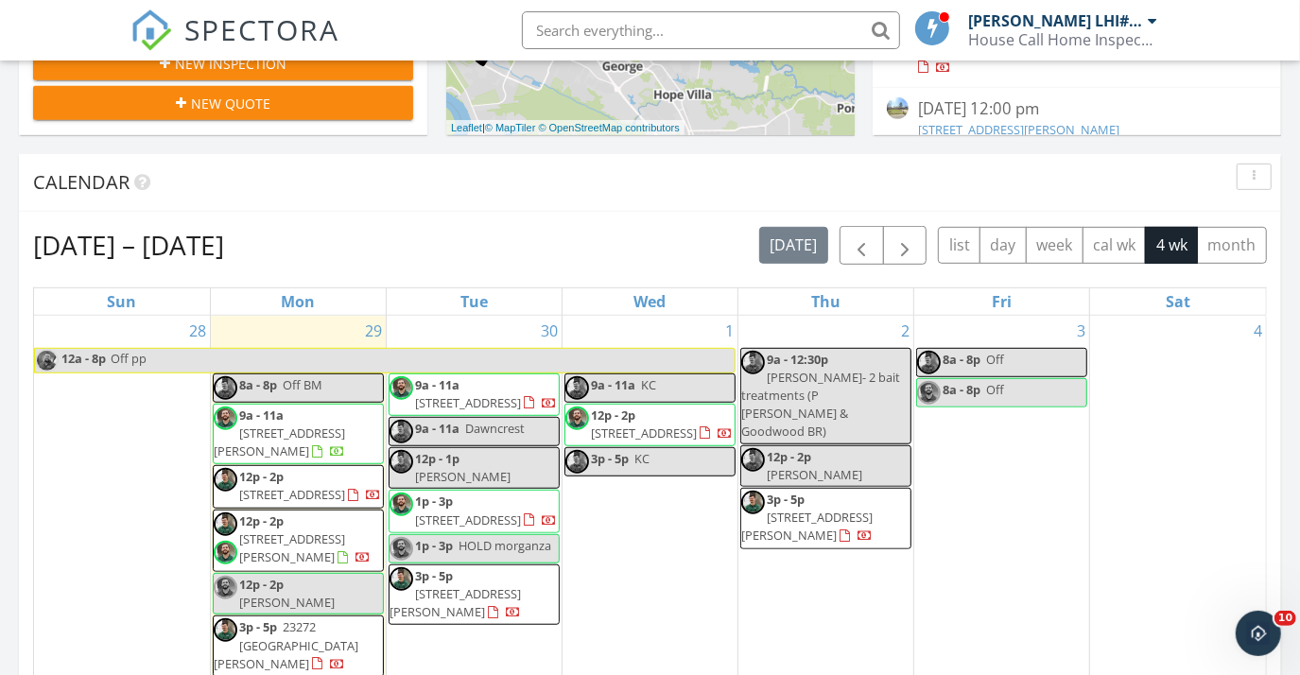
scroll to position [936, 0]
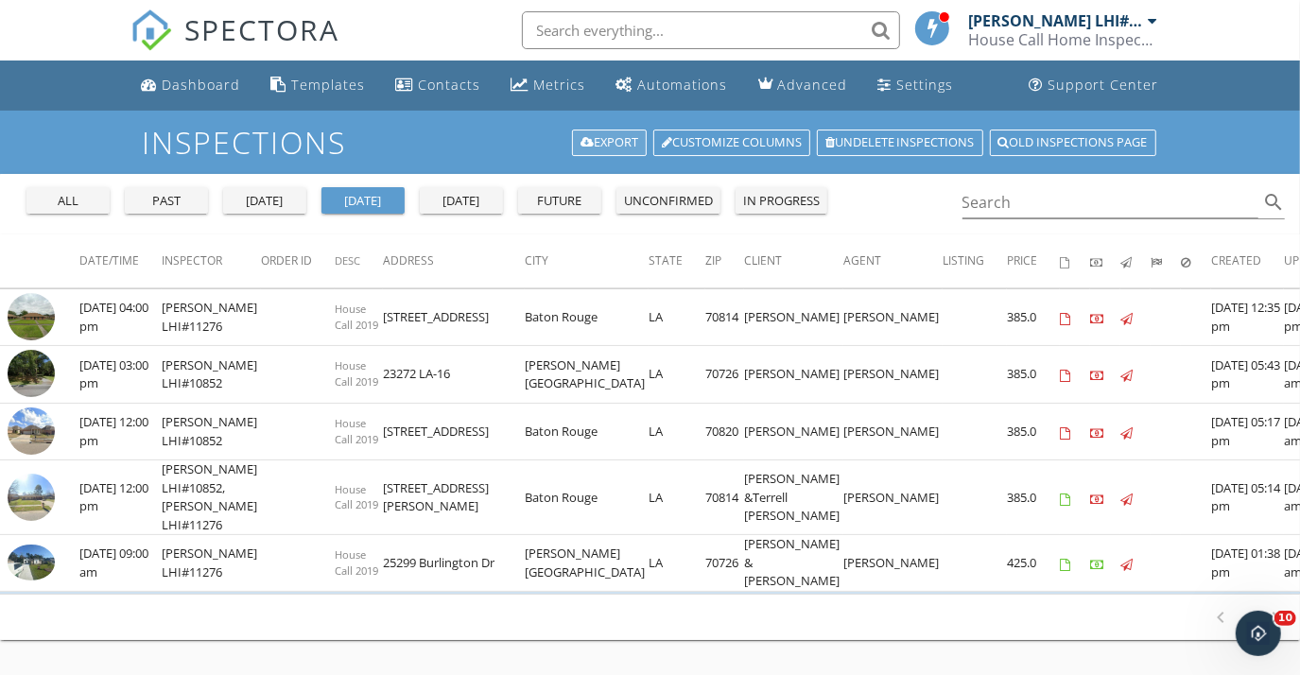
click at [604, 140] on link "Export" at bounding box center [609, 143] width 75 height 26
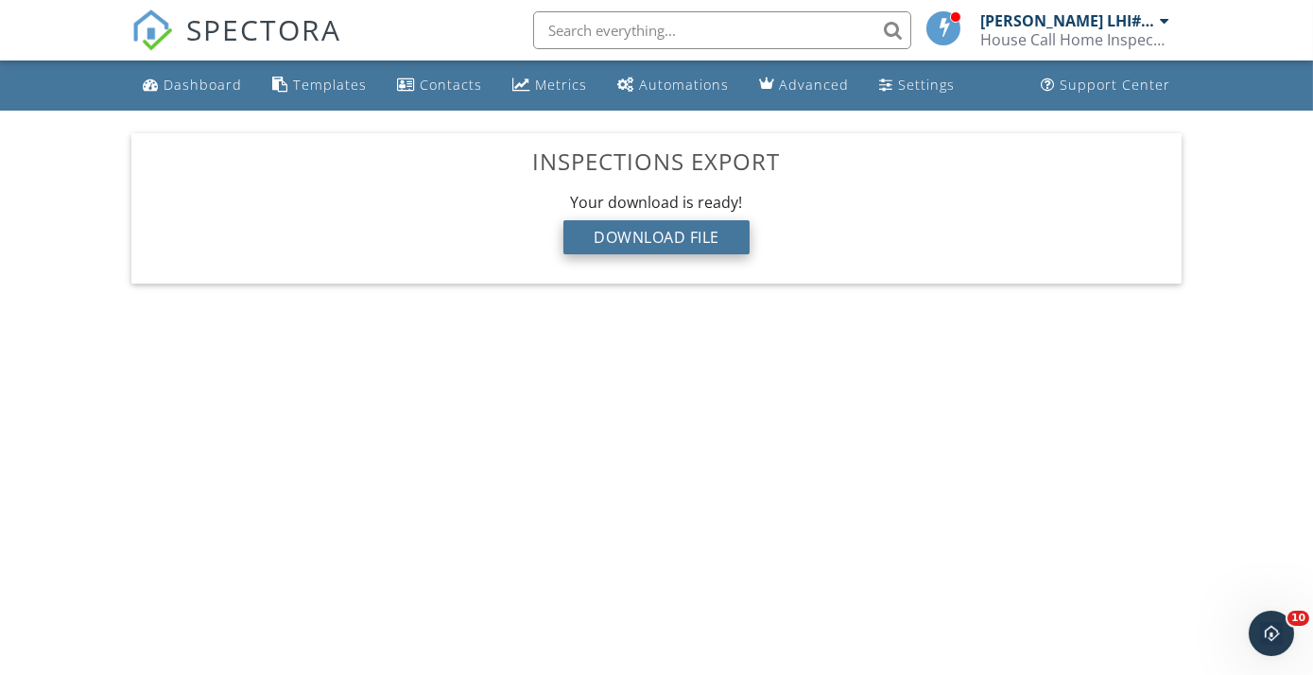
click at [696, 227] on div "Download File" at bounding box center [657, 237] width 186 height 34
click at [184, 94] on div "Dashboard" at bounding box center [203, 85] width 78 height 18
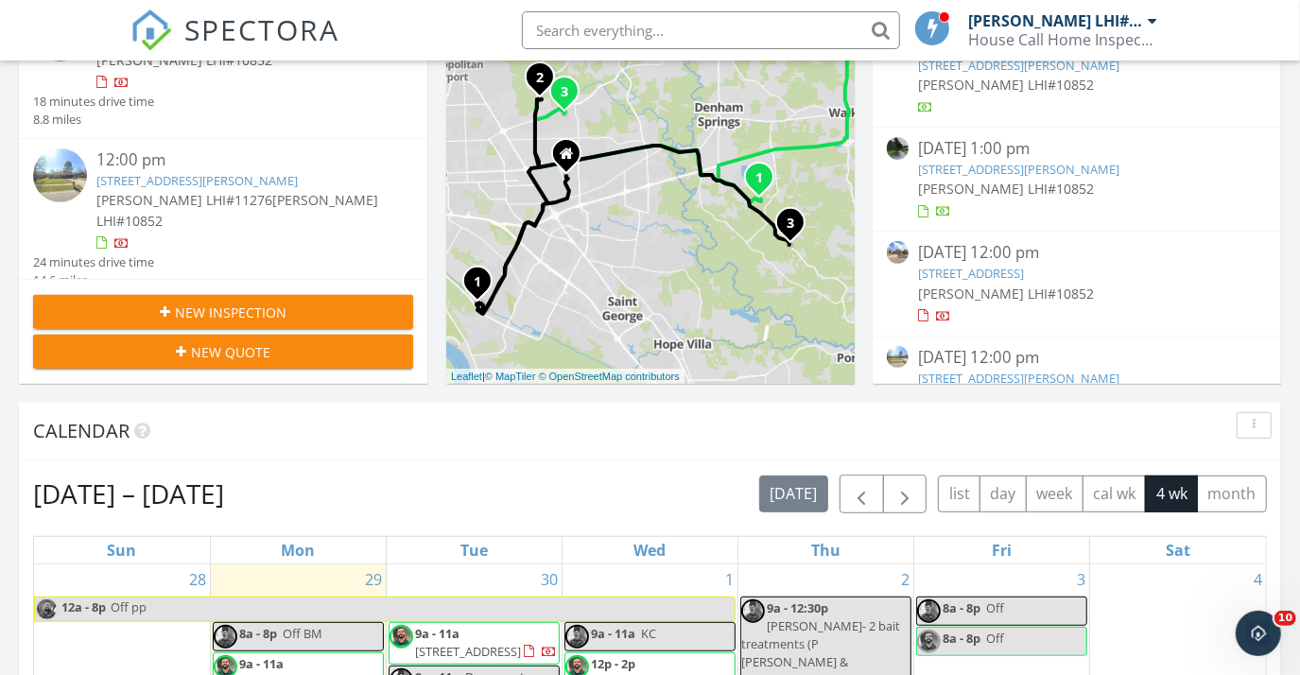
scroll to position [774, 0]
